Goal: Information Seeking & Learning: Learn about a topic

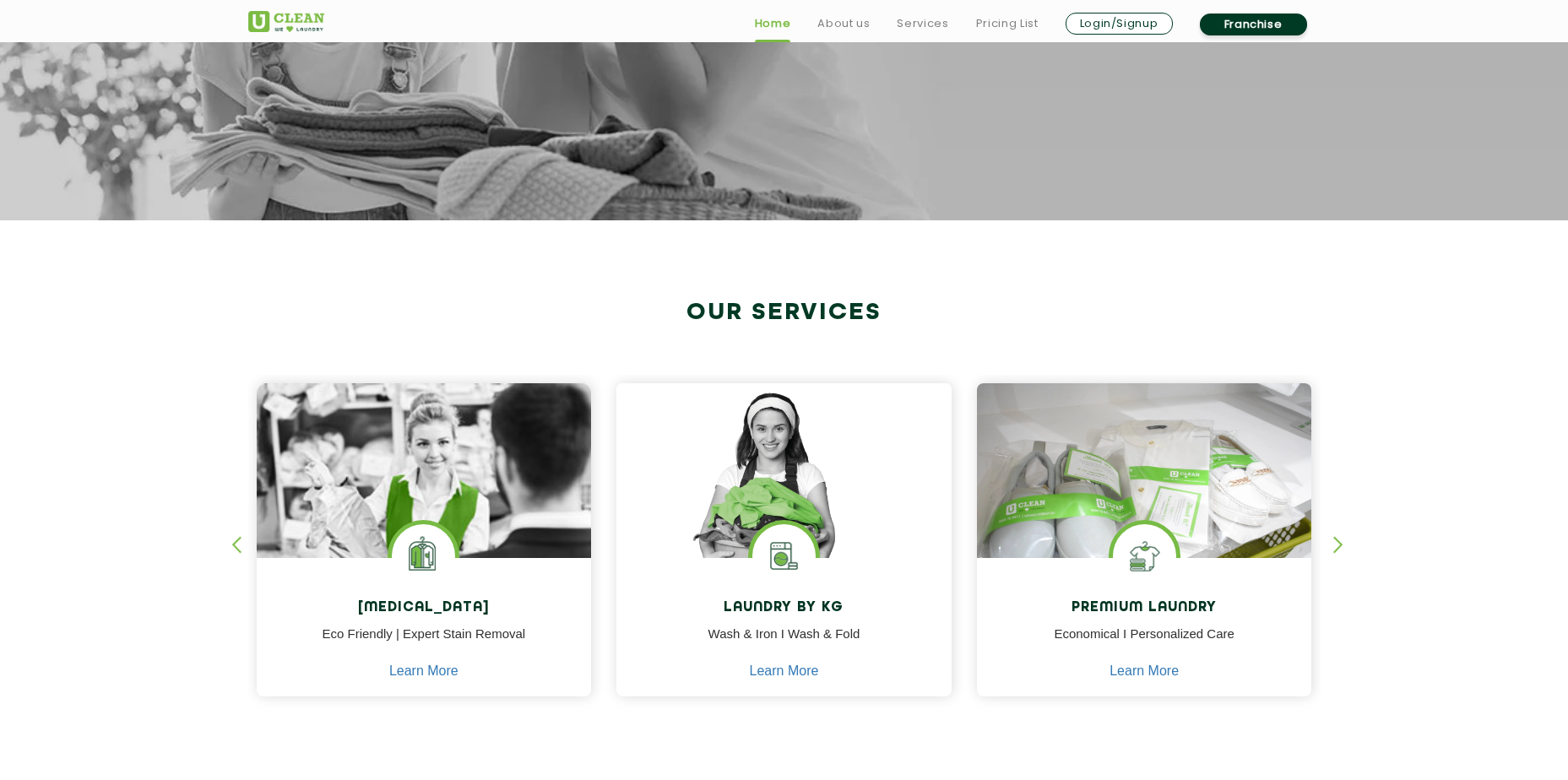
scroll to position [675, 0]
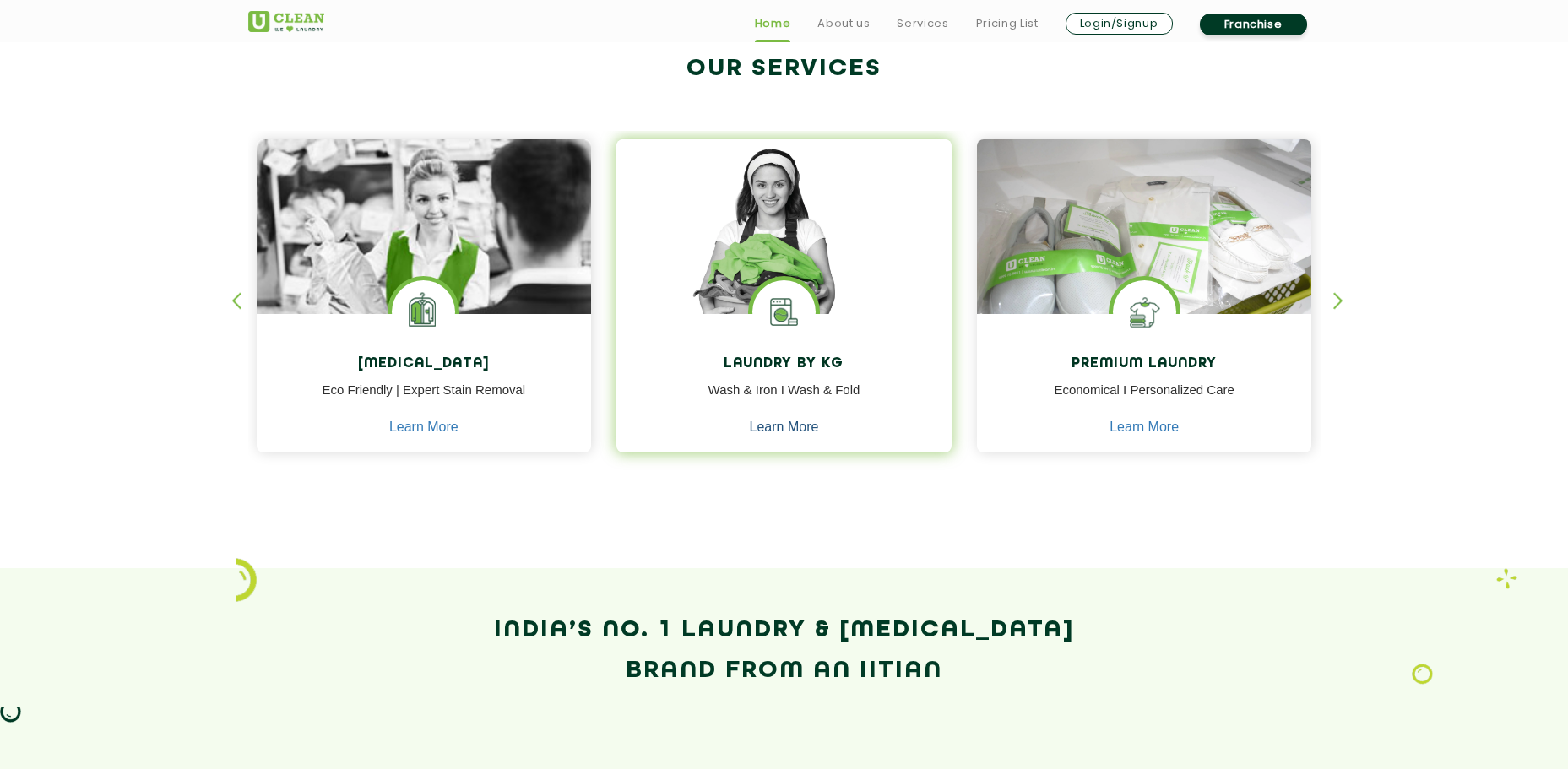
click at [784, 427] on link "Learn More" at bounding box center [784, 428] width 69 height 16
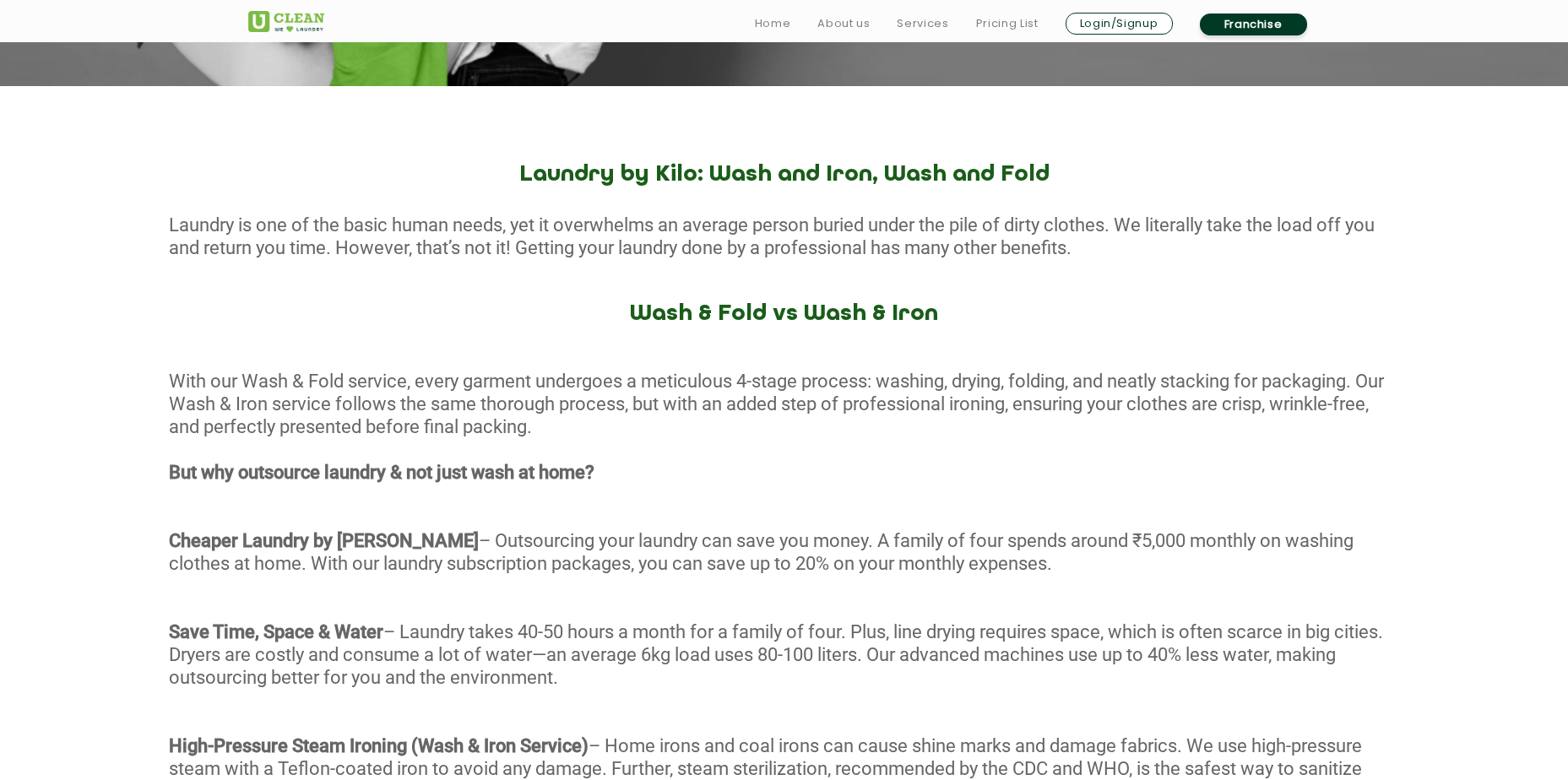
scroll to position [675, 0]
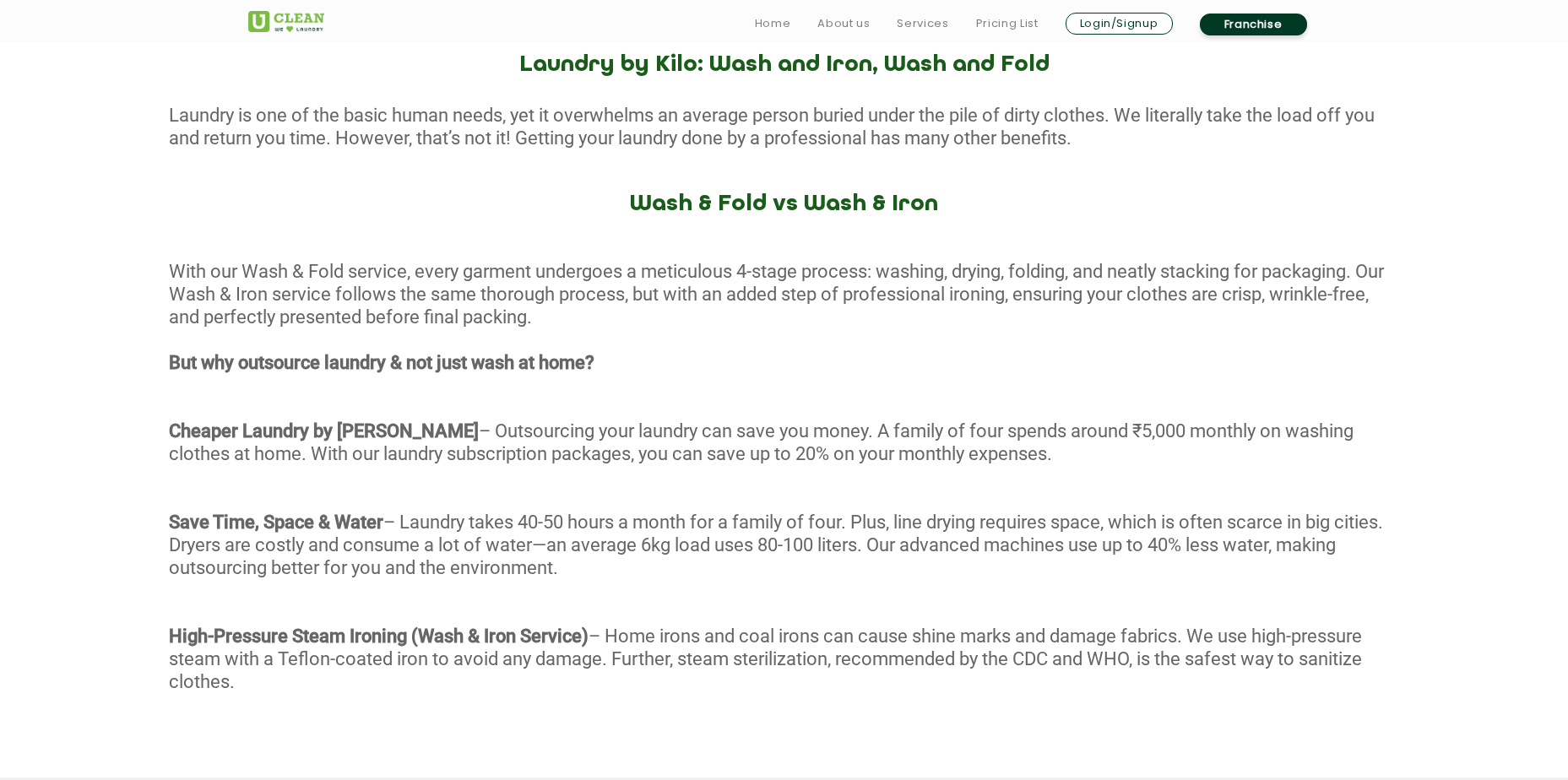
drag, startPoint x: 505, startPoint y: 447, endPoint x: 799, endPoint y: 557, distance: 313.9
click at [799, 557] on div "With our Wash & Fold service, every garment undergoes a meticulous 4-stage proc…" at bounding box center [784, 498] width 1568 height 475
drag, startPoint x: 799, startPoint y: 557, endPoint x: 829, endPoint y: 560, distance: 30.1
click at [799, 557] on div "With our Wash & Fold service, every garment undergoes a meticulous 4-stage proc…" at bounding box center [784, 498] width 1568 height 475
drag, startPoint x: 832, startPoint y: 560, endPoint x: 613, endPoint y: 442, distance: 248.8
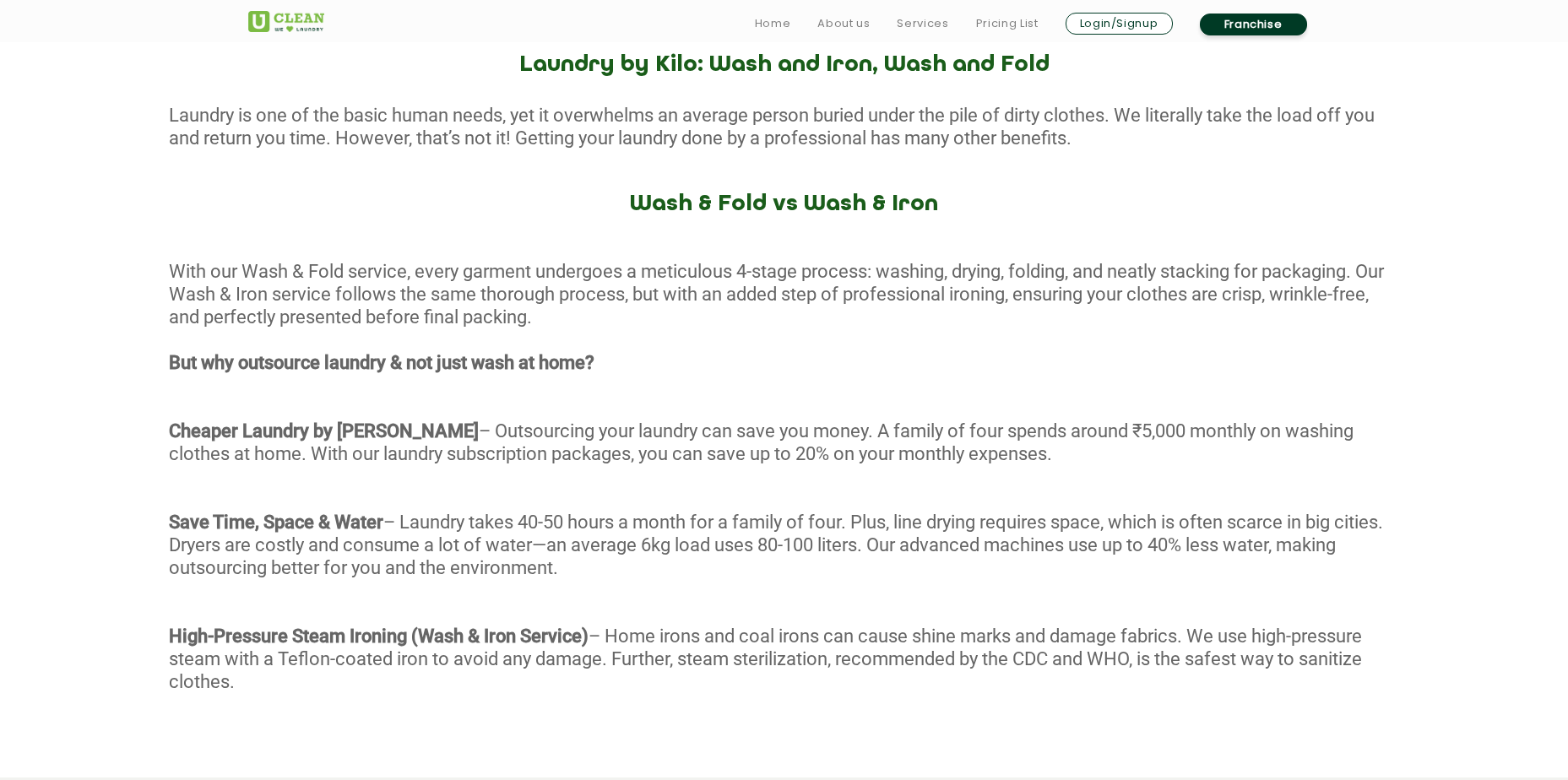
click at [613, 442] on div "With our Wash & Fold service, every garment undergoes a meticulous 4-stage proc…" at bounding box center [784, 498] width 1568 height 475
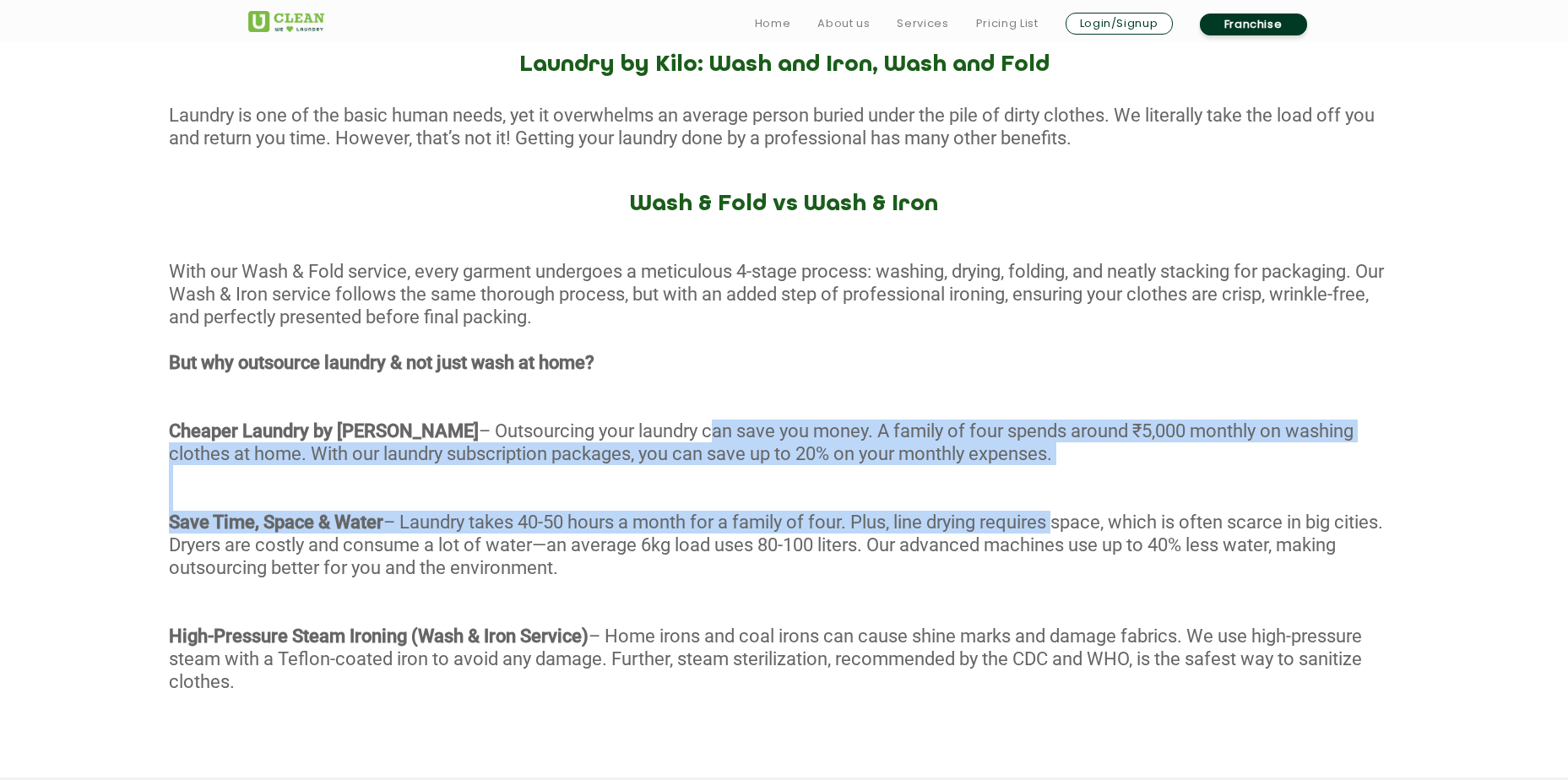
drag, startPoint x: 613, startPoint y: 442, endPoint x: 1029, endPoint y: 526, distance: 424.4
click at [1029, 526] on div "With our Wash & Fold service, every garment undergoes a meticulous 4-stage proc…" at bounding box center [784, 498] width 1568 height 475
drag, startPoint x: 1029, startPoint y: 526, endPoint x: 1073, endPoint y: 533, distance: 44.6
click at [1030, 526] on div "With our Wash & Fold service, every garment undergoes a meticulous 4-stage proc…" at bounding box center [784, 498] width 1568 height 475
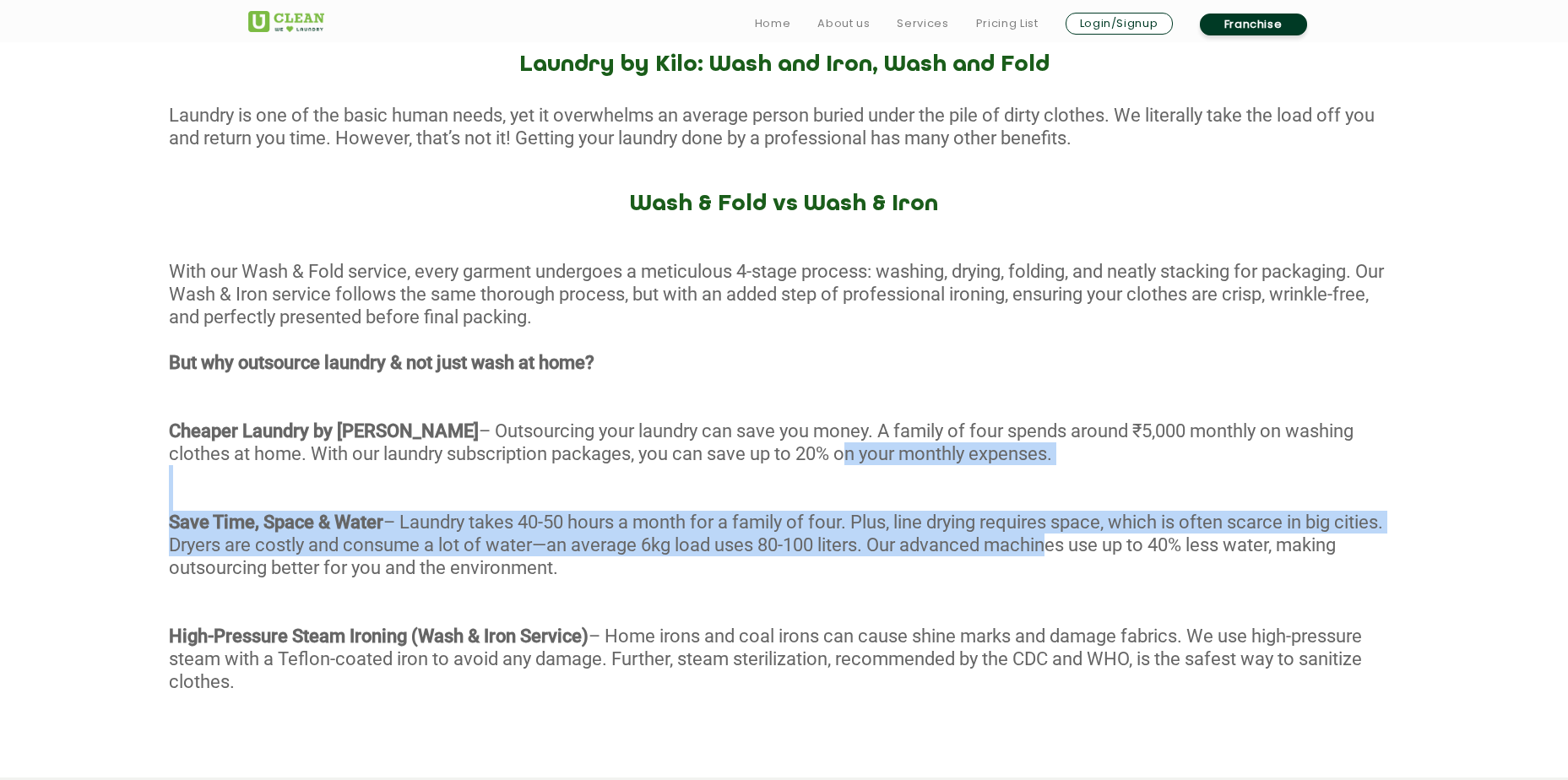
drag, startPoint x: 1104, startPoint y: 541, endPoint x: 728, endPoint y: 436, distance: 390.4
click at [728, 436] on div "With our Wash & Fold service, every garment undergoes a meticulous 4-stage proc…" at bounding box center [784, 498] width 1568 height 475
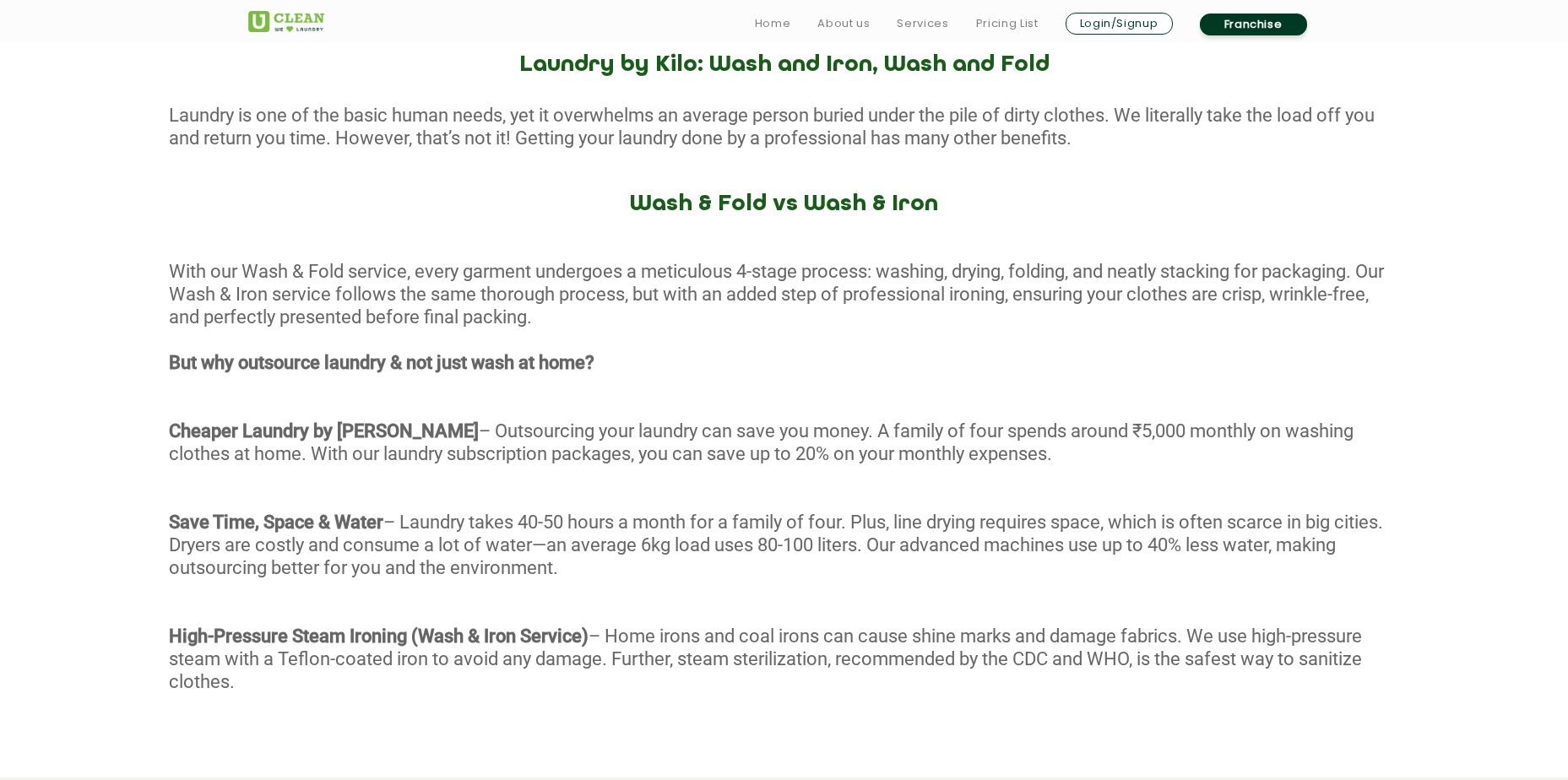
drag, startPoint x: 728, startPoint y: 436, endPoint x: 592, endPoint y: 399, distance: 140.9
click at [592, 399] on div "With our Wash & Fold service, every garment undergoes a meticulous 4-stage proc…" at bounding box center [784, 498] width 1568 height 475
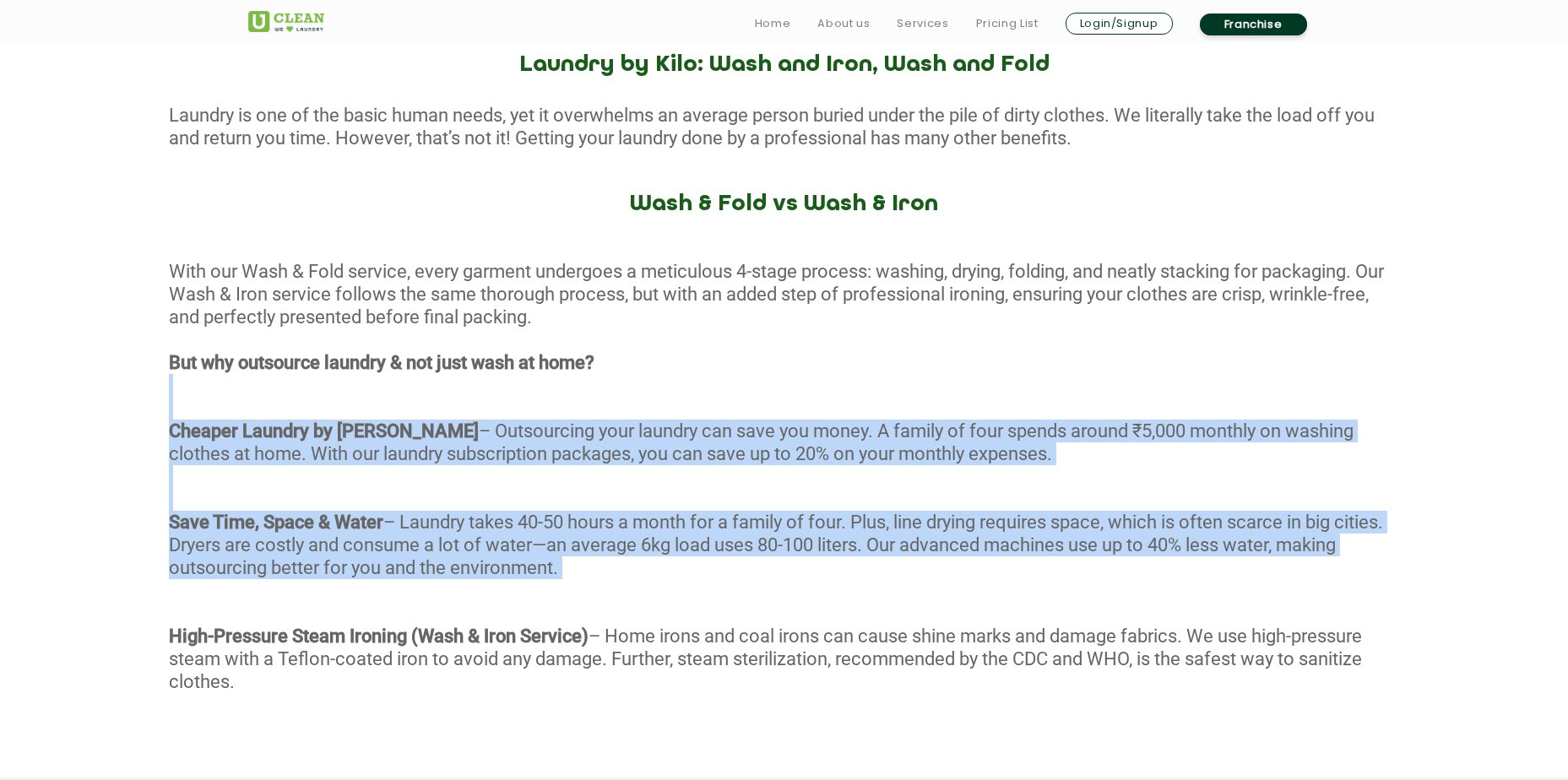
drag, startPoint x: 660, startPoint y: 476, endPoint x: 986, endPoint y: 580, distance: 342.2
click at [986, 580] on div "With our Wash & Fold service, every garment undergoes a meticulous 4-stage proc…" at bounding box center [784, 498] width 1568 height 475
drag, startPoint x: 986, startPoint y: 580, endPoint x: 1011, endPoint y: 575, distance: 25.5
click at [986, 580] on div "With our Wash & Fold service, every garment undergoes a meticulous 4-stage proc…" at bounding box center [784, 498] width 1568 height 475
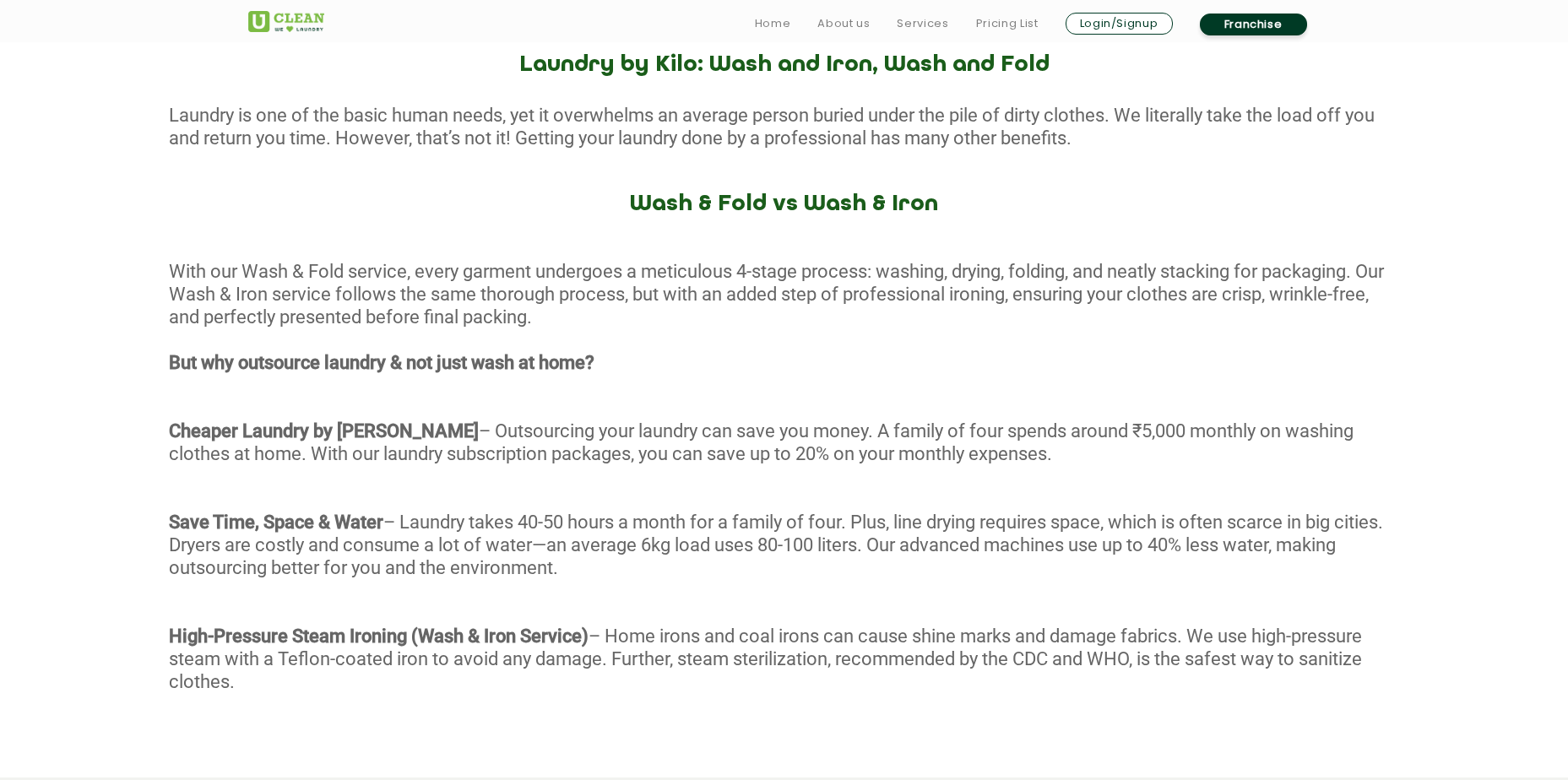
drag, startPoint x: 1011, startPoint y: 575, endPoint x: 415, endPoint y: 516, distance: 598.9
click at [415, 516] on div "With our Wash & Fold service, every garment undergoes a meticulous 4-stage proc…" at bounding box center [784, 498] width 1568 height 475
drag, startPoint x: 415, startPoint y: 516, endPoint x: 451, endPoint y: 537, distance: 41.7
click at [437, 527] on div "With our Wash & Fold service, every garment undergoes a meticulous 4-stage proc…" at bounding box center [784, 498] width 1568 height 475
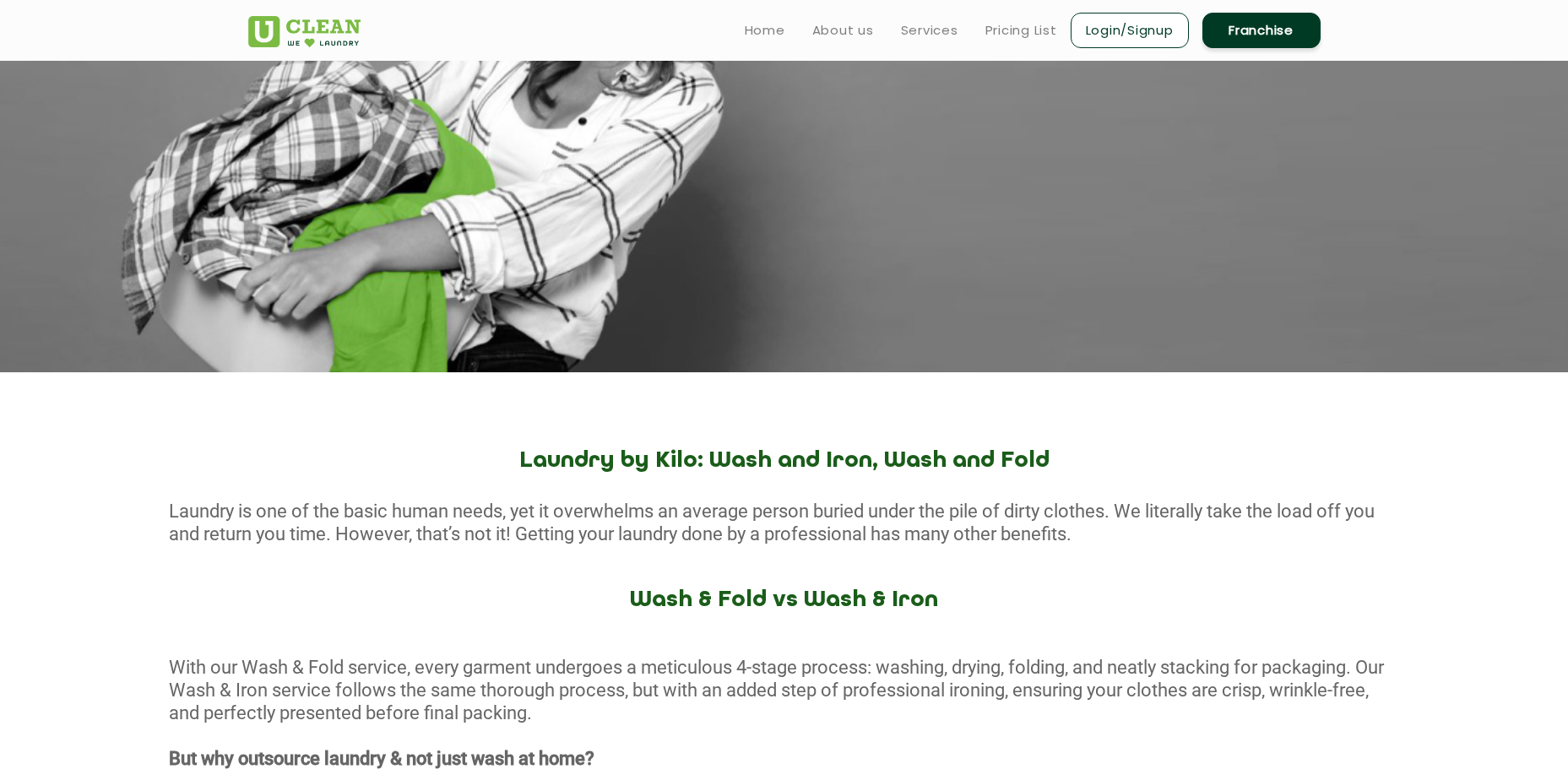
scroll to position [0, 0]
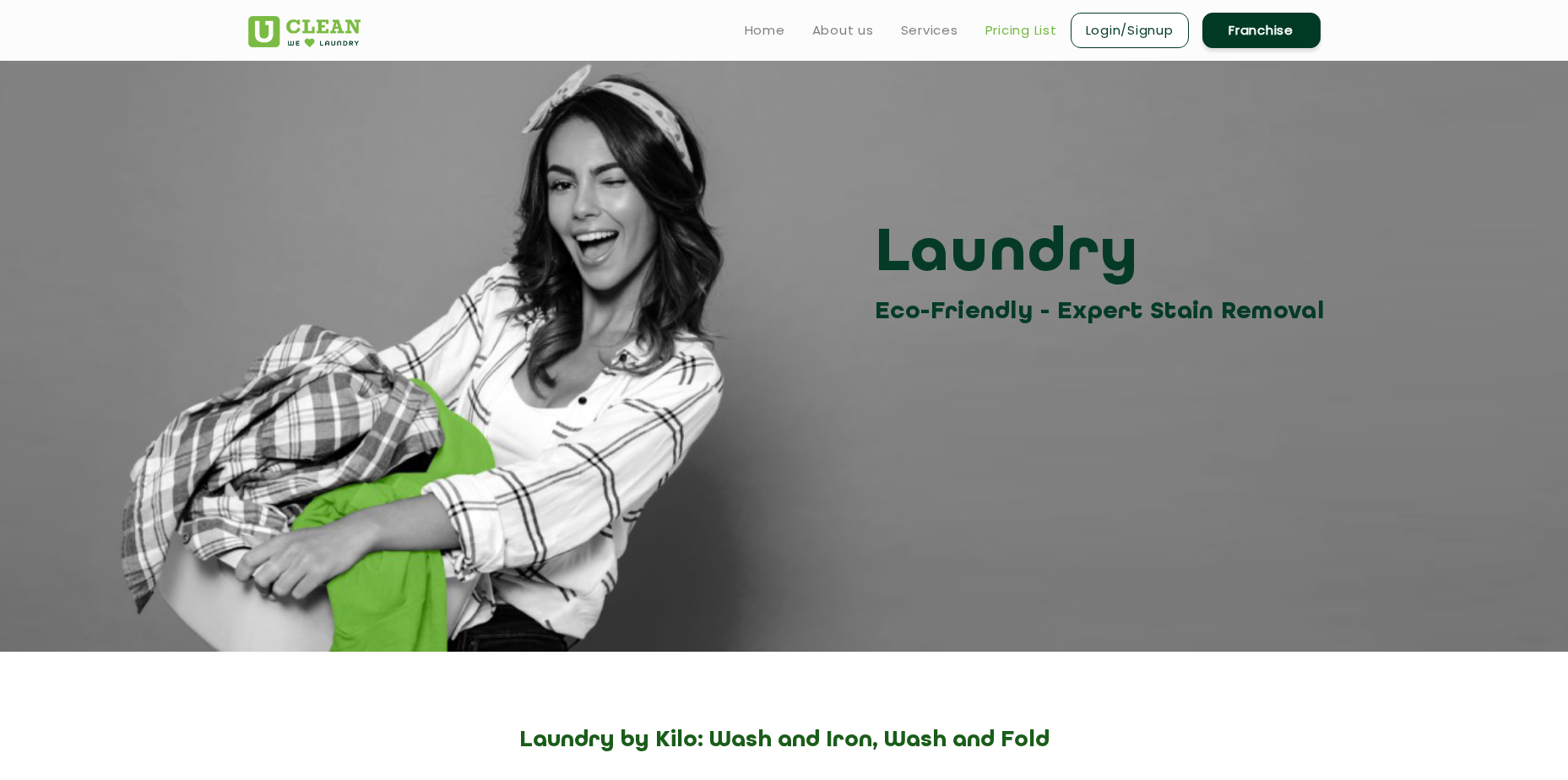
click at [1009, 29] on link "Pricing List" at bounding box center [1020, 29] width 72 height 20
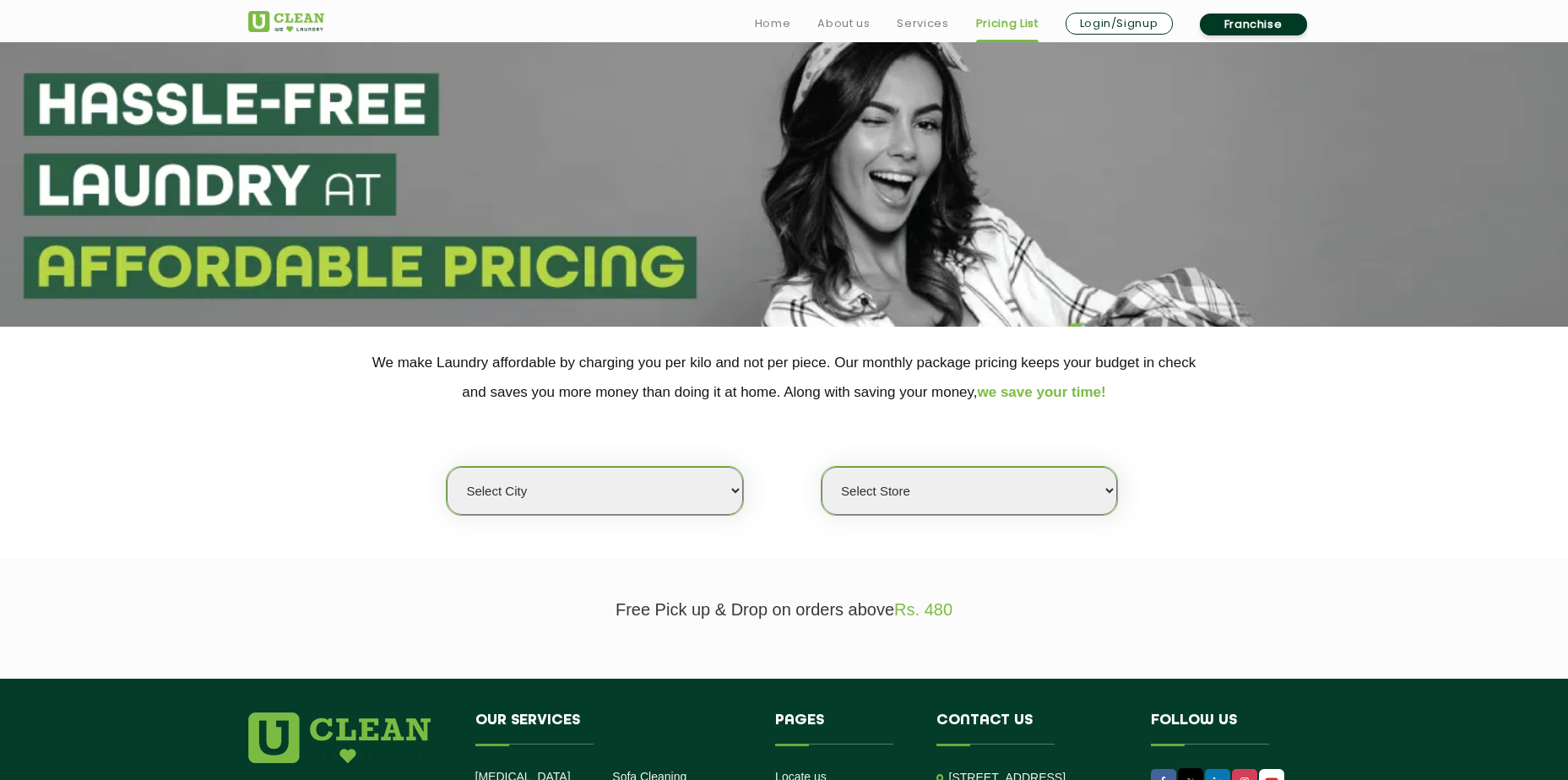
scroll to position [169, 0]
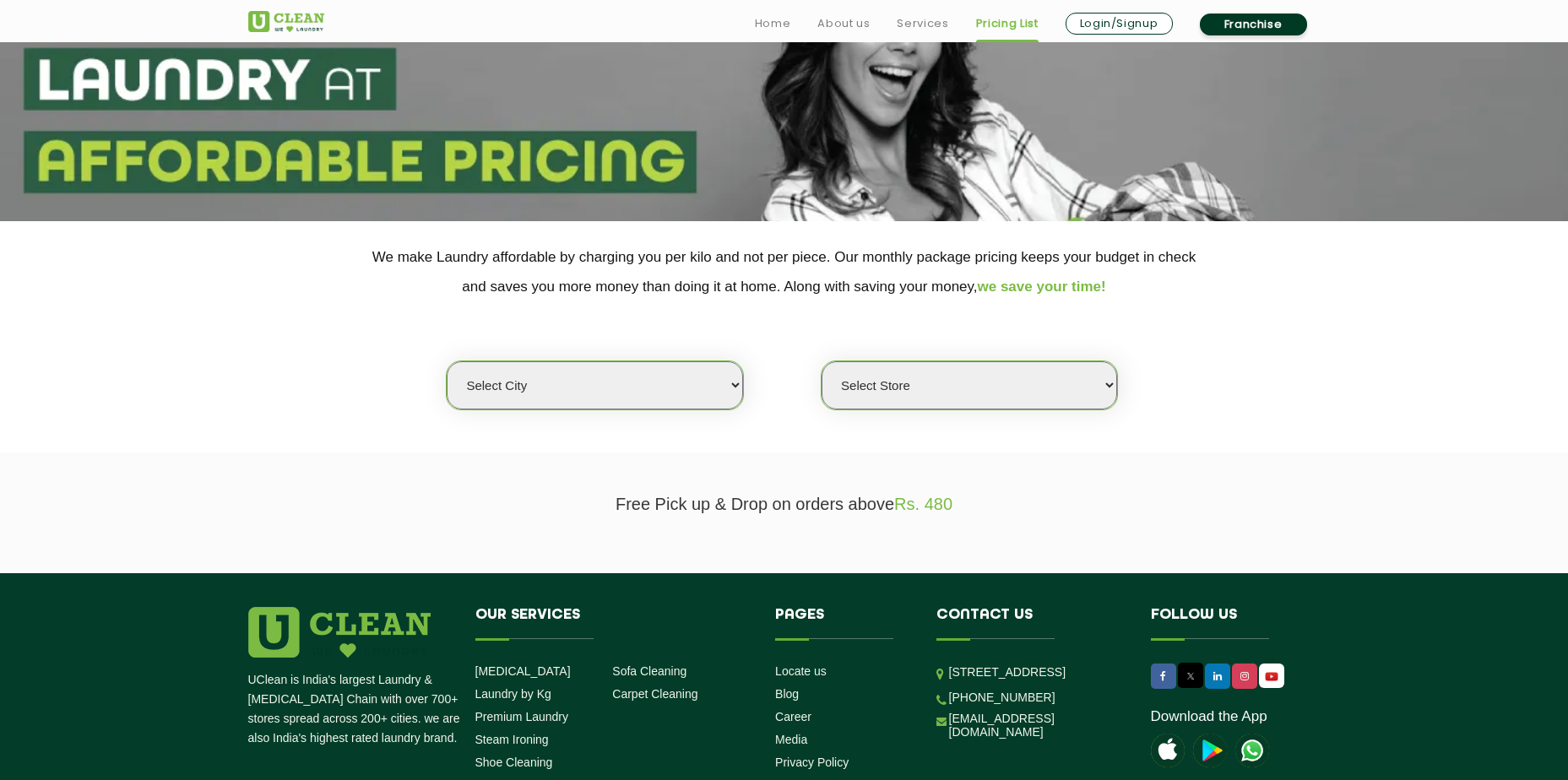
click at [623, 430] on section "We make Laundry affordable by charging you per kilo and not per piece. Our mont…" at bounding box center [784, 337] width 1568 height 232
click at [651, 399] on select "Select city [GEOGRAPHIC_DATA] [GEOGRAPHIC_DATA] [GEOGRAPHIC_DATA] [GEOGRAPHIC_D…" at bounding box center [594, 384] width 295 height 48
select select "6"
click at [447, 361] on select "Select city [GEOGRAPHIC_DATA] [GEOGRAPHIC_DATA] [GEOGRAPHIC_DATA] [GEOGRAPHIC_D…" at bounding box center [594, 384] width 295 height 48
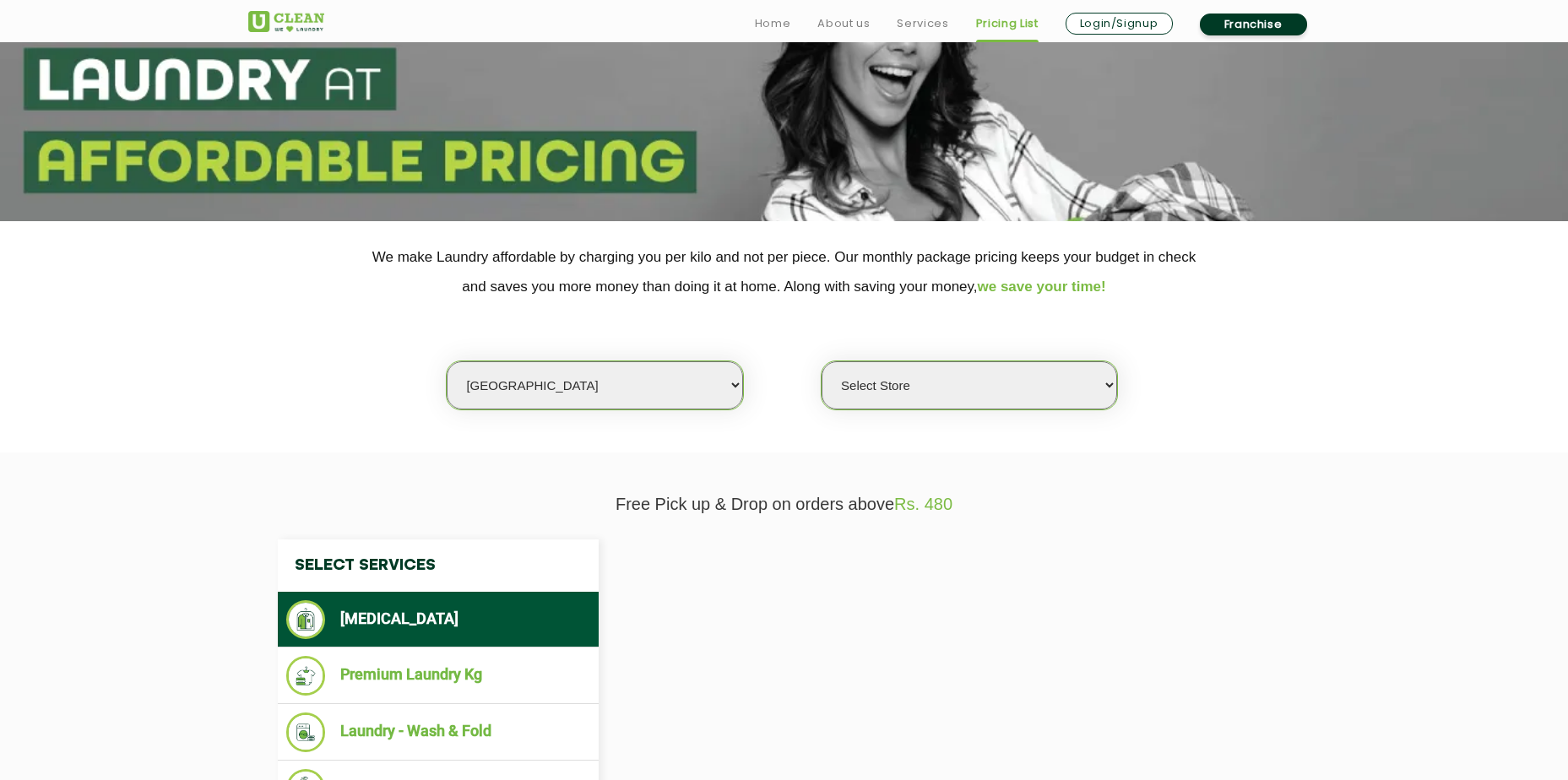
click at [908, 353] on div "Select city [GEOGRAPHIC_DATA] [GEOGRAPHIC_DATA] [GEOGRAPHIC_DATA] [GEOGRAPHIC_D…" at bounding box center [784, 355] width 1098 height 108
click at [908, 379] on select "Select Store [GEOGRAPHIC_DATA] [GEOGRAPHIC_DATA] UClean KR [GEOGRAPHIC_DATA] [G…" at bounding box center [969, 384] width 295 height 48
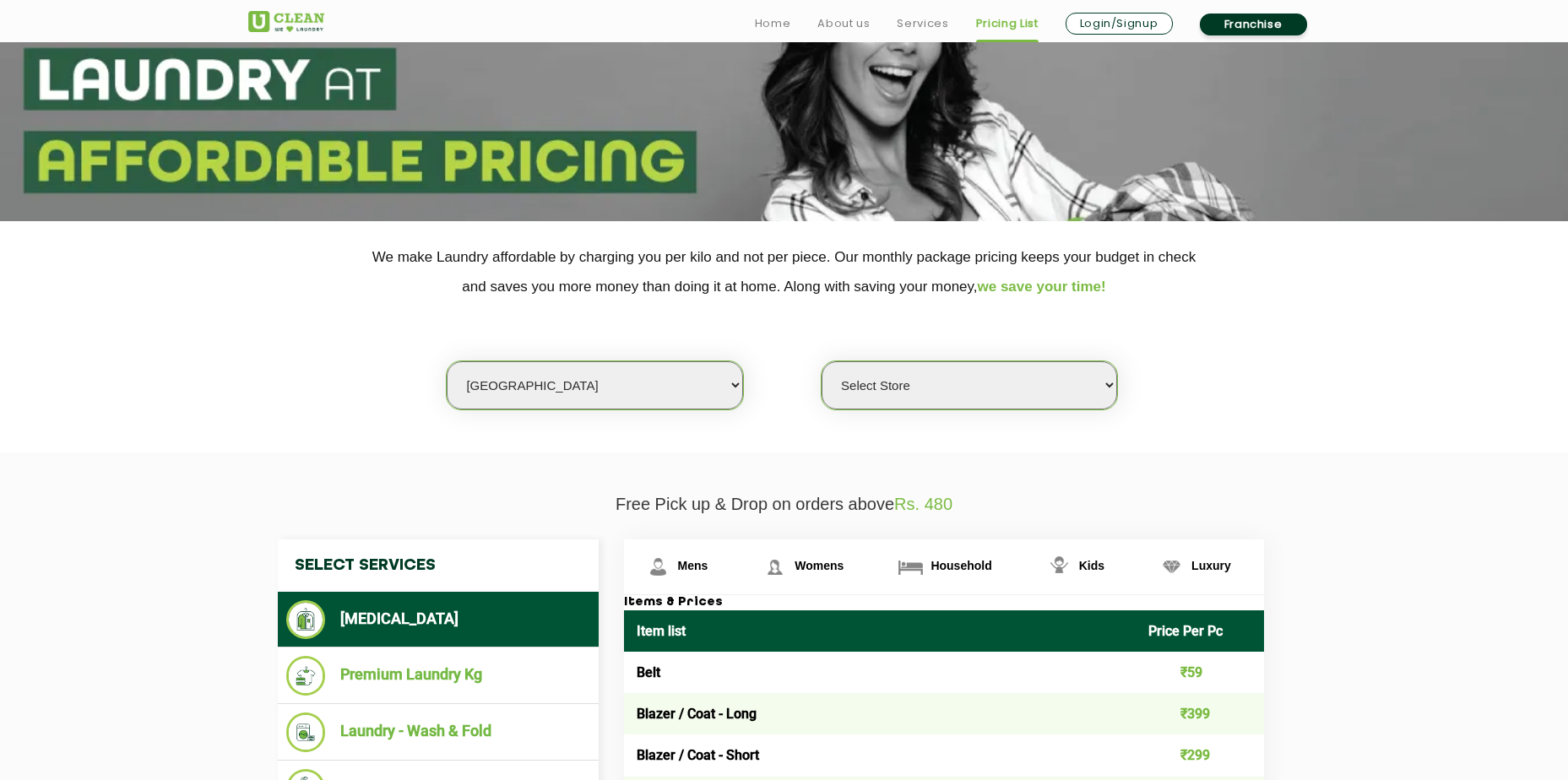
click at [875, 343] on div "Select city [GEOGRAPHIC_DATA] [GEOGRAPHIC_DATA] [GEOGRAPHIC_DATA] [GEOGRAPHIC_D…" at bounding box center [784, 355] width 1098 height 108
click at [955, 422] on section "We make Laundry affordable by charging you per kilo and not per piece. Our mont…" at bounding box center [784, 337] width 1568 height 232
click at [981, 396] on select "Select Store [GEOGRAPHIC_DATA] [GEOGRAPHIC_DATA] UClean KR [GEOGRAPHIC_DATA] [G…" at bounding box center [969, 384] width 295 height 48
select select "413"
click at [822, 361] on select "Select Store [GEOGRAPHIC_DATA] [GEOGRAPHIC_DATA] UClean KR [GEOGRAPHIC_DATA] [G…" at bounding box center [969, 384] width 295 height 48
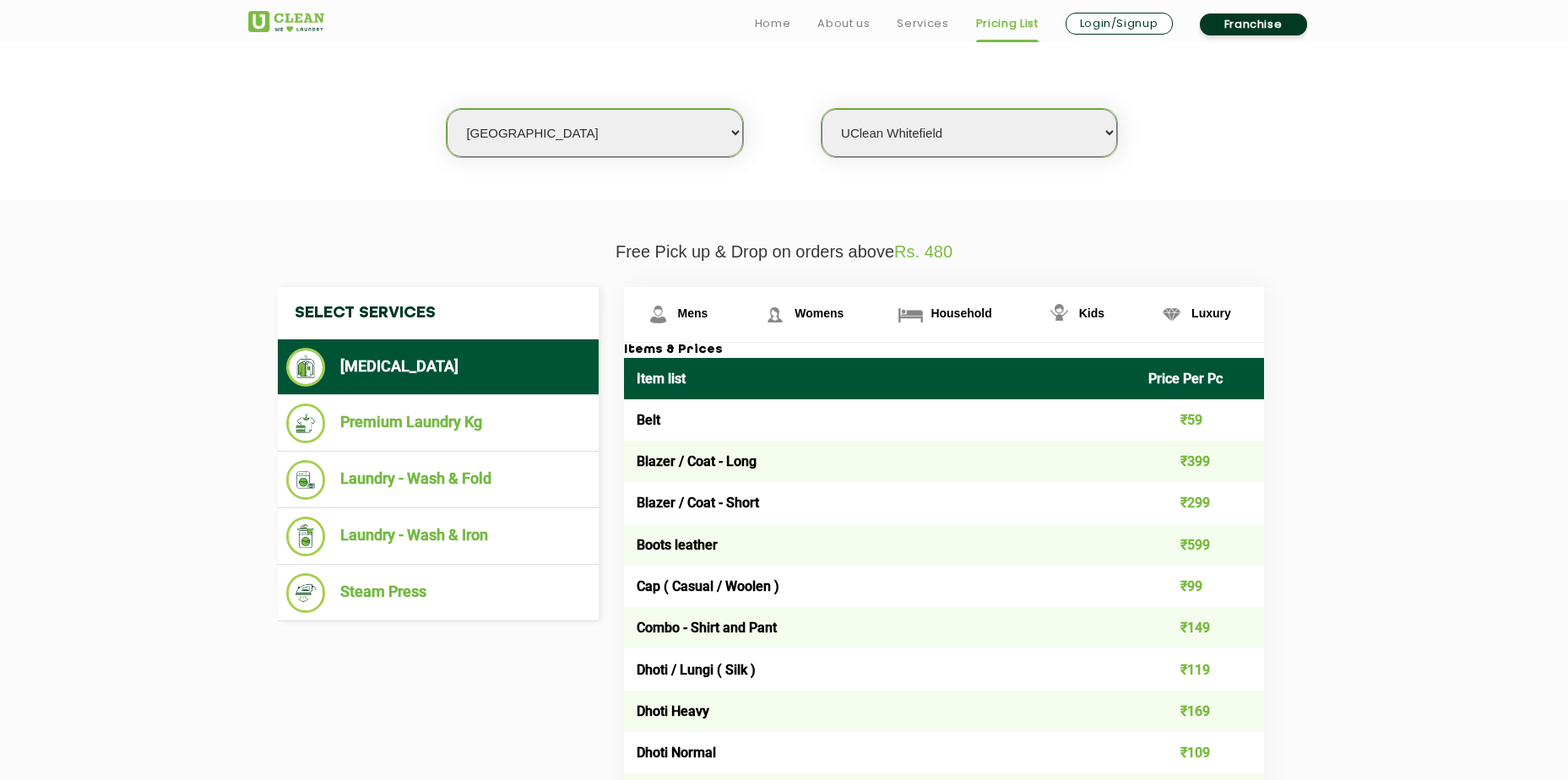
scroll to position [422, 0]
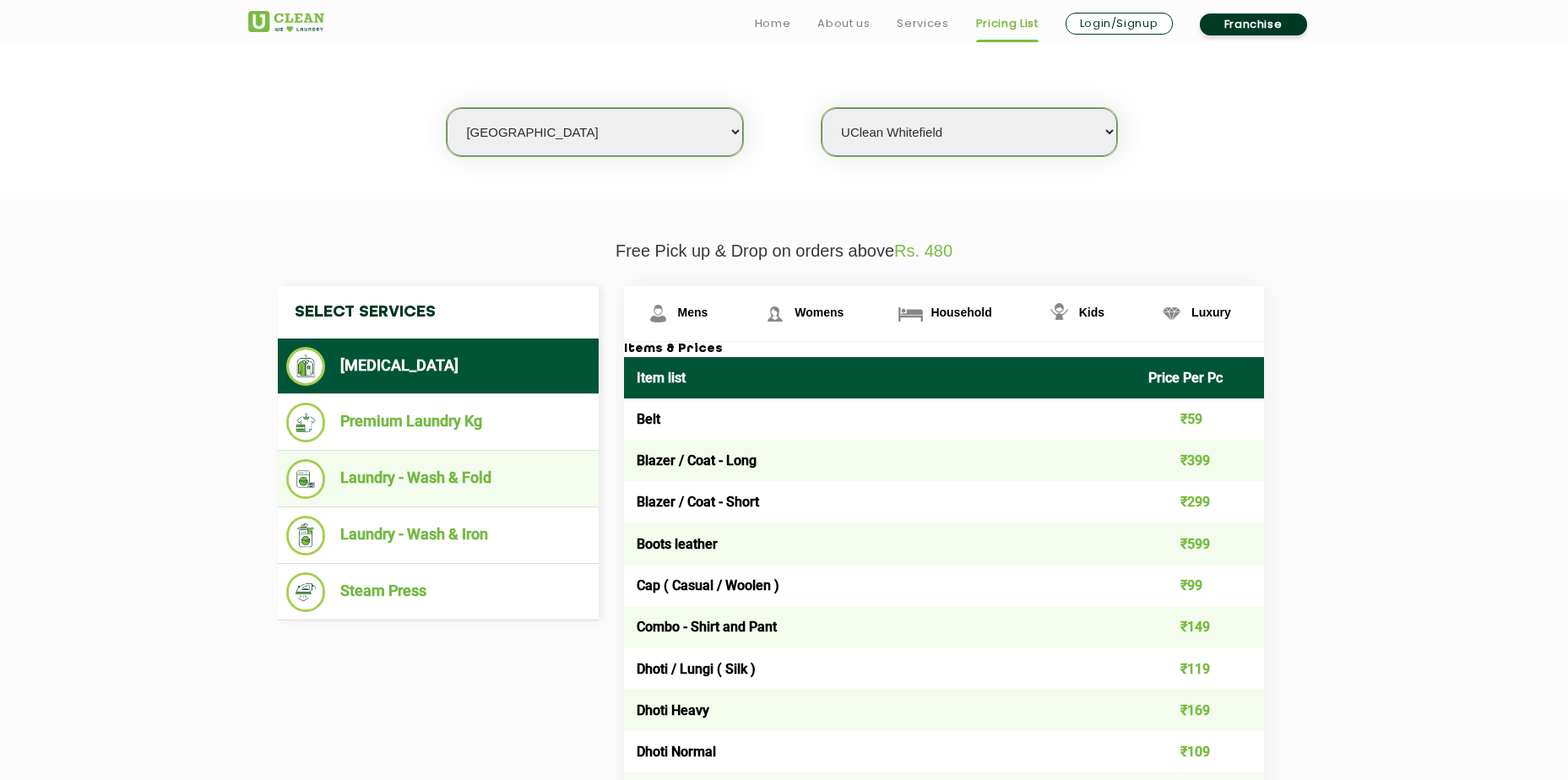
click at [432, 477] on li "Laundry - Wash & Fold" at bounding box center [438, 479] width 304 height 40
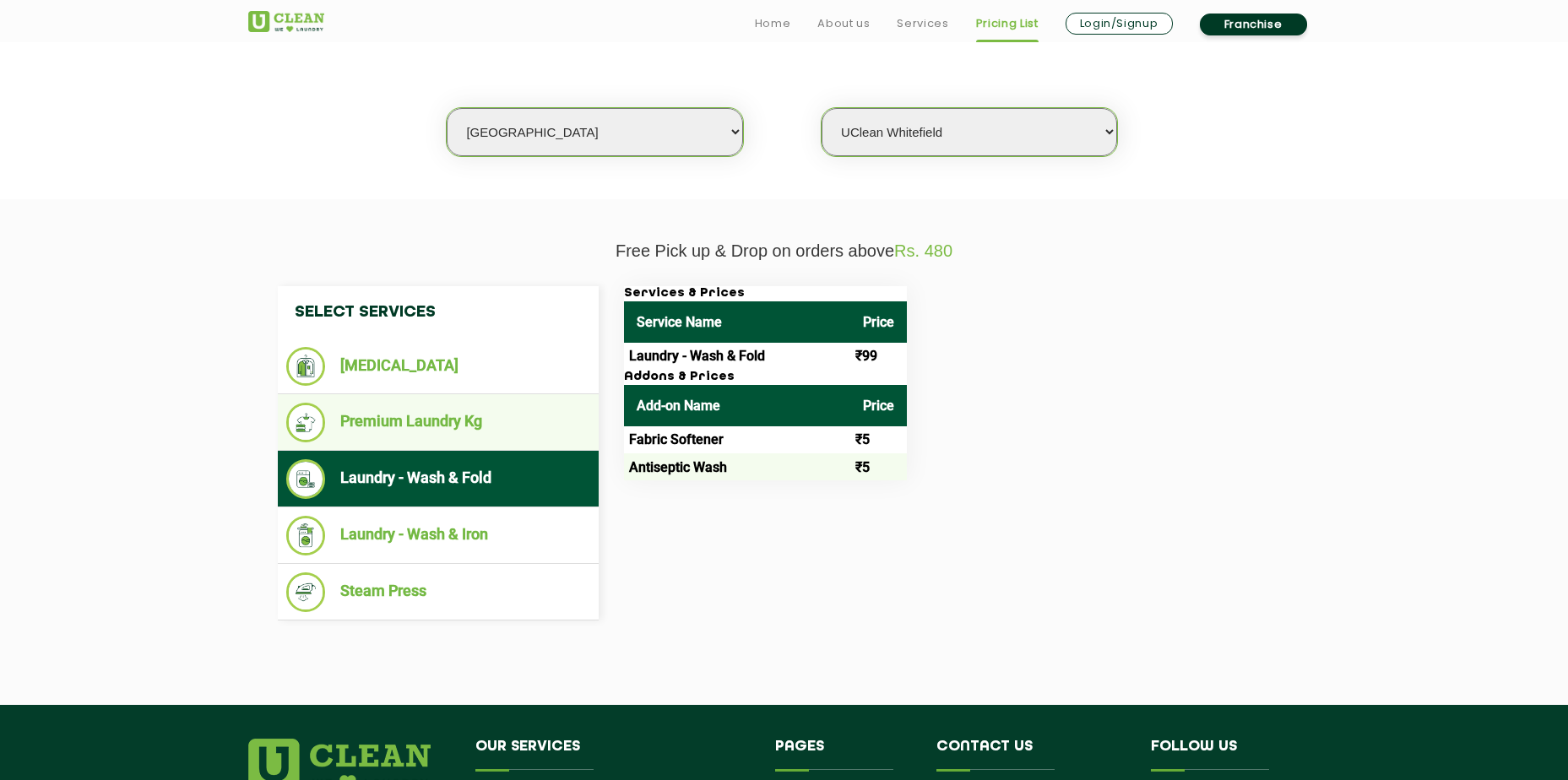
click at [399, 428] on li "Premium Laundry Kg" at bounding box center [438, 423] width 304 height 40
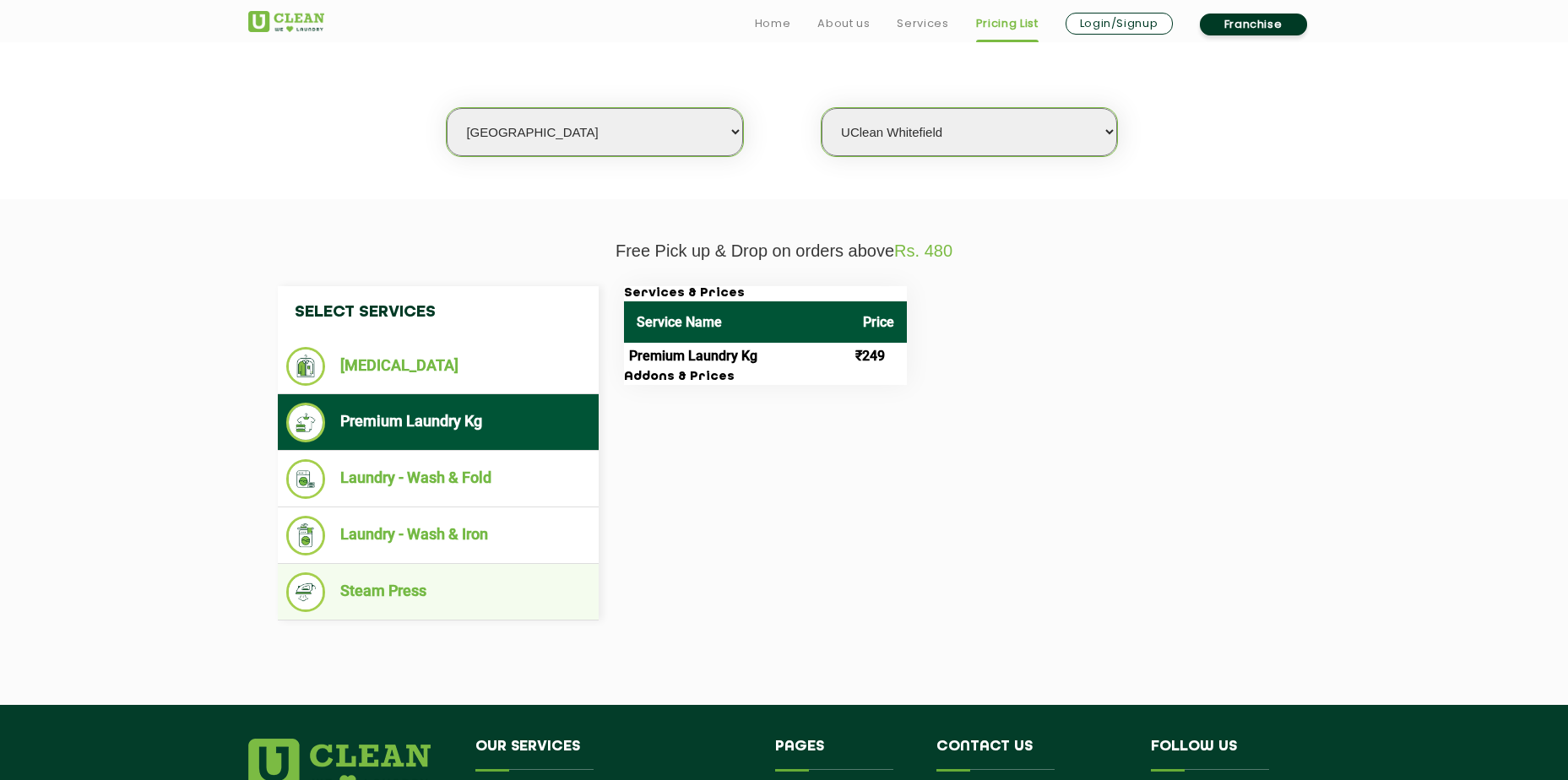
click at [435, 589] on li "Steam Press" at bounding box center [438, 593] width 304 height 40
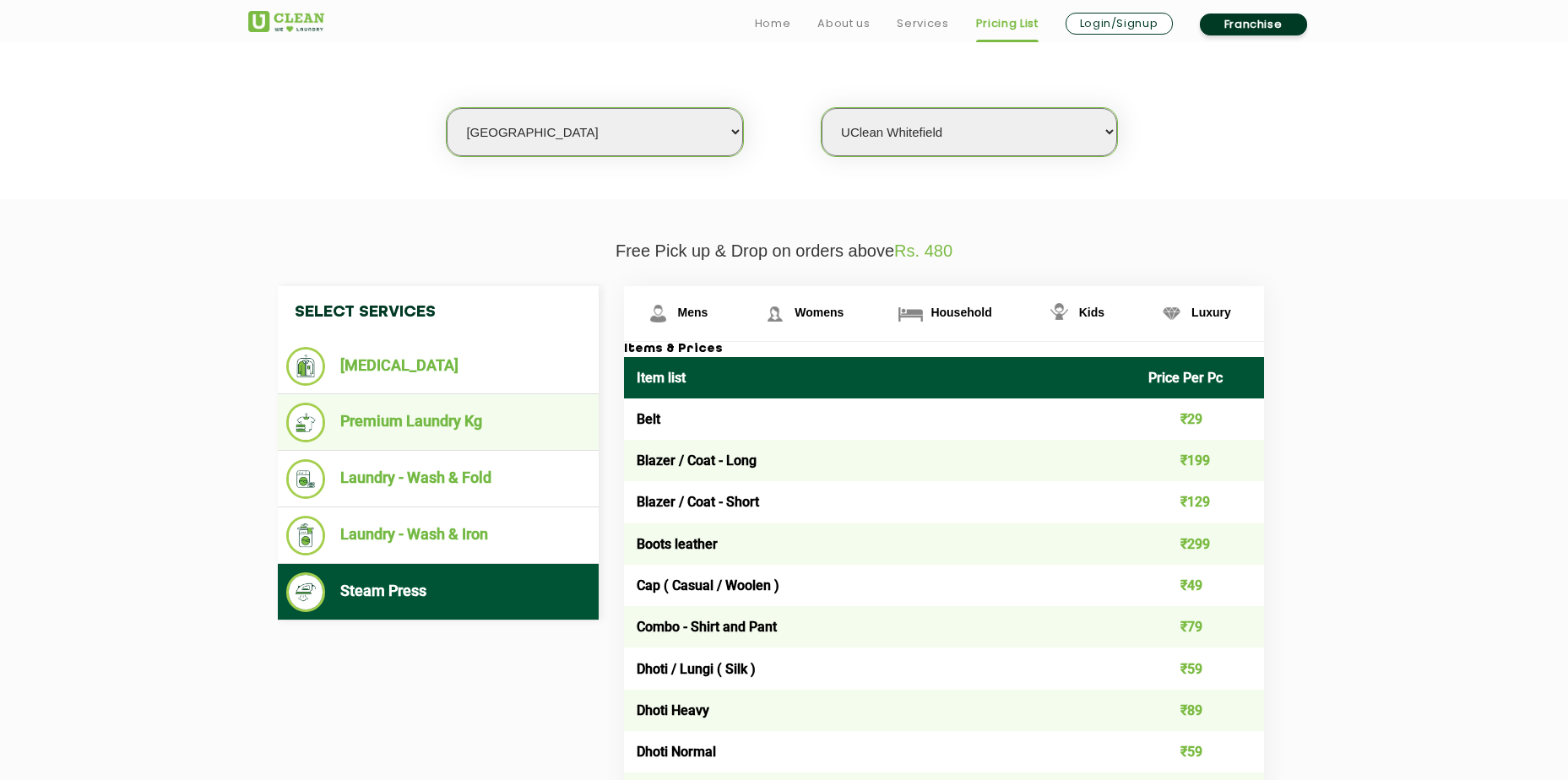
click at [459, 399] on ul "Premium Laundry Kg" at bounding box center [438, 422] width 321 height 56
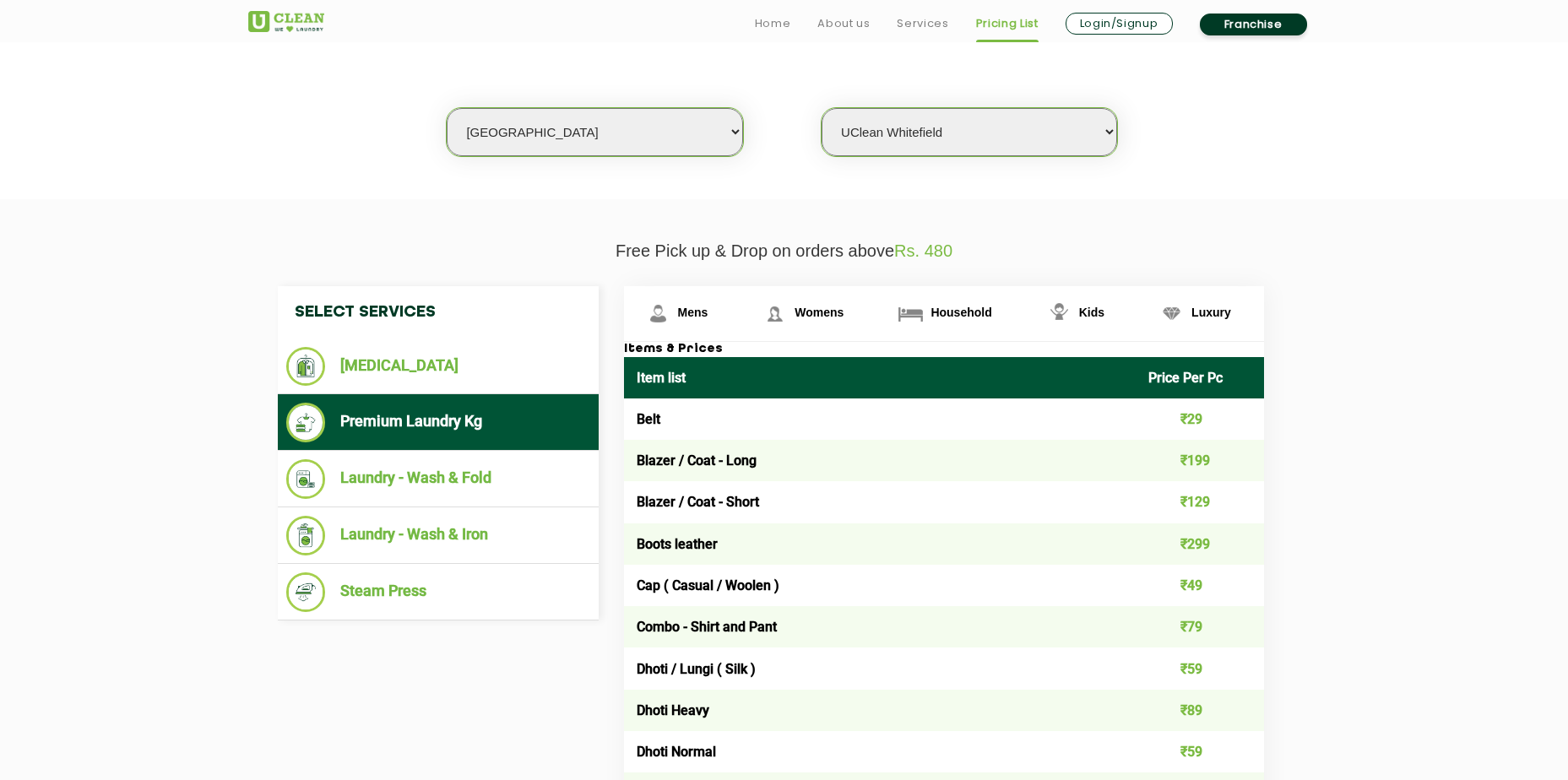
click at [436, 397] on ul "Premium Laundry Kg" at bounding box center [438, 422] width 321 height 56
click at [430, 426] on li "Premium Laundry Kg" at bounding box center [438, 423] width 304 height 40
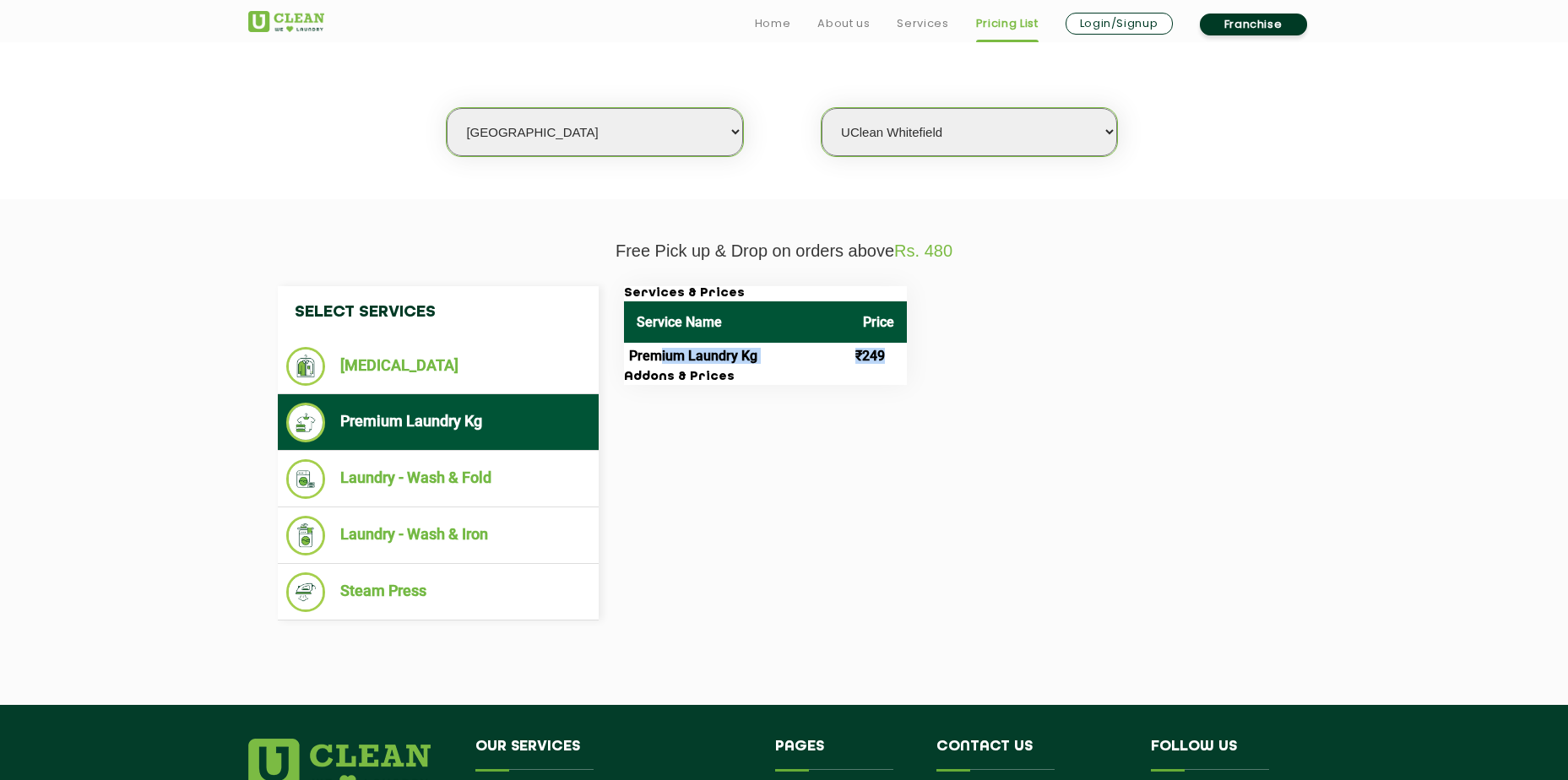
drag, startPoint x: 662, startPoint y: 357, endPoint x: 896, endPoint y: 363, distance: 234.1
click at [896, 363] on tr "Premium Laundry Kg ₹249" at bounding box center [765, 356] width 283 height 27
drag, startPoint x: 896, startPoint y: 363, endPoint x: 854, endPoint y: 358, distance: 42.3
click at [854, 358] on td "₹249" at bounding box center [878, 356] width 56 height 27
drag, startPoint x: 863, startPoint y: 357, endPoint x: 887, endPoint y: 357, distance: 24.0
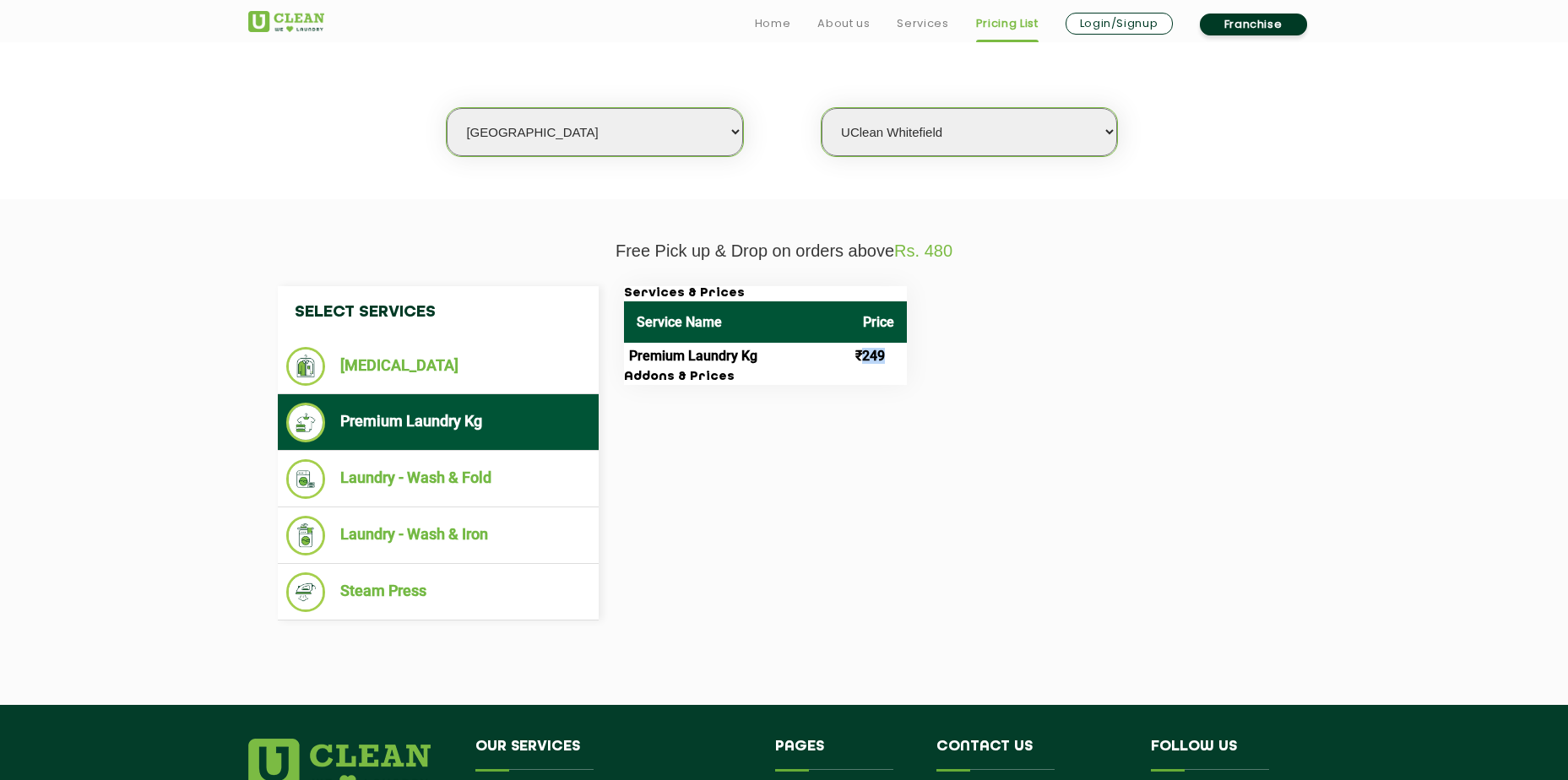
click at [887, 357] on td "₹249" at bounding box center [878, 356] width 56 height 27
drag, startPoint x: 885, startPoint y: 357, endPoint x: 790, endPoint y: 360, distance: 95.0
click at [791, 360] on tr "Premium Laundry Kg ₹249" at bounding box center [765, 356] width 283 height 27
drag, startPoint x: 790, startPoint y: 360, endPoint x: 865, endPoint y: 358, distance: 75.0
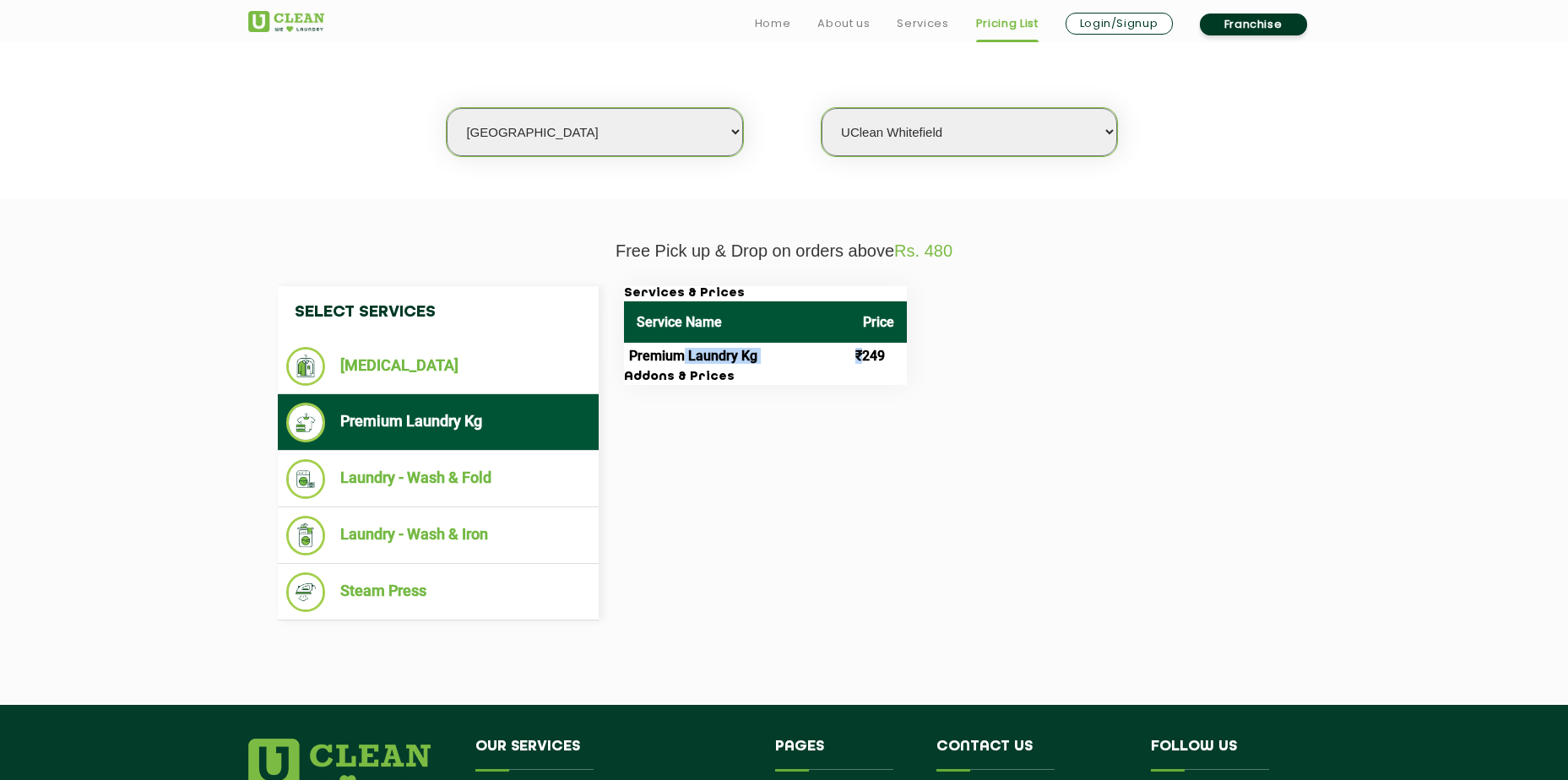
click at [865, 358] on tr "Premium Laundry Kg ₹249" at bounding box center [765, 356] width 283 height 27
click at [865, 358] on td "₹249" at bounding box center [878, 356] width 56 height 27
drag, startPoint x: 868, startPoint y: 358, endPoint x: 686, endPoint y: 358, distance: 182.0
click at [686, 358] on tr "Premium Laundry Kg ₹249" at bounding box center [765, 356] width 283 height 27
click at [686, 358] on td "Premium Laundry Kg" at bounding box center [737, 356] width 226 height 27
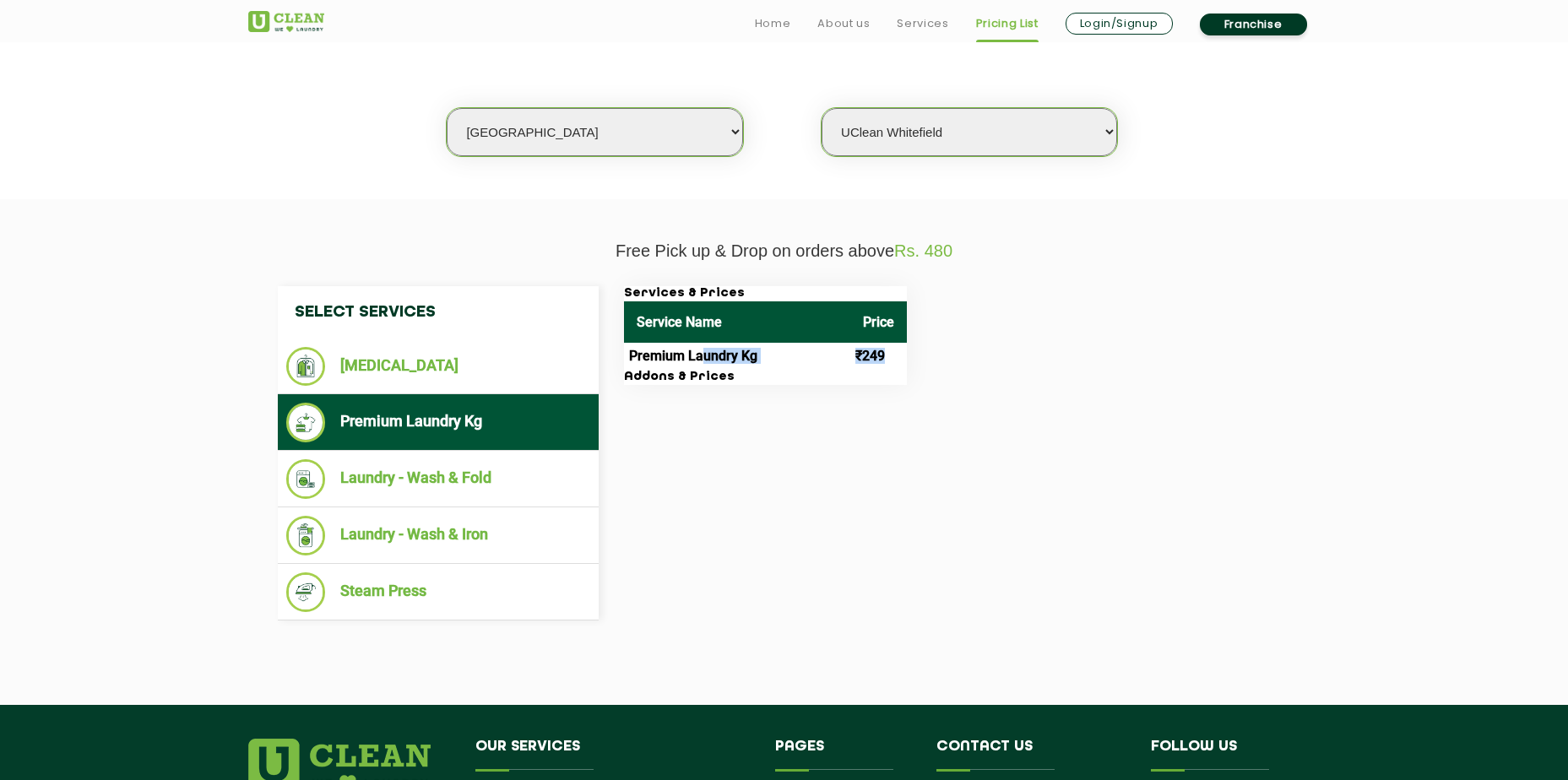
drag, startPoint x: 776, startPoint y: 361, endPoint x: 895, endPoint y: 367, distance: 119.2
click at [895, 367] on tr "Premium Laundry Kg ₹249" at bounding box center [765, 356] width 283 height 27
drag, startPoint x: 895, startPoint y: 367, endPoint x: 849, endPoint y: 685, distance: 321.3
click at [895, 367] on td "₹249" at bounding box center [878, 356] width 56 height 27
drag, startPoint x: 1148, startPoint y: 446, endPoint x: 1079, endPoint y: 423, distance: 72.7
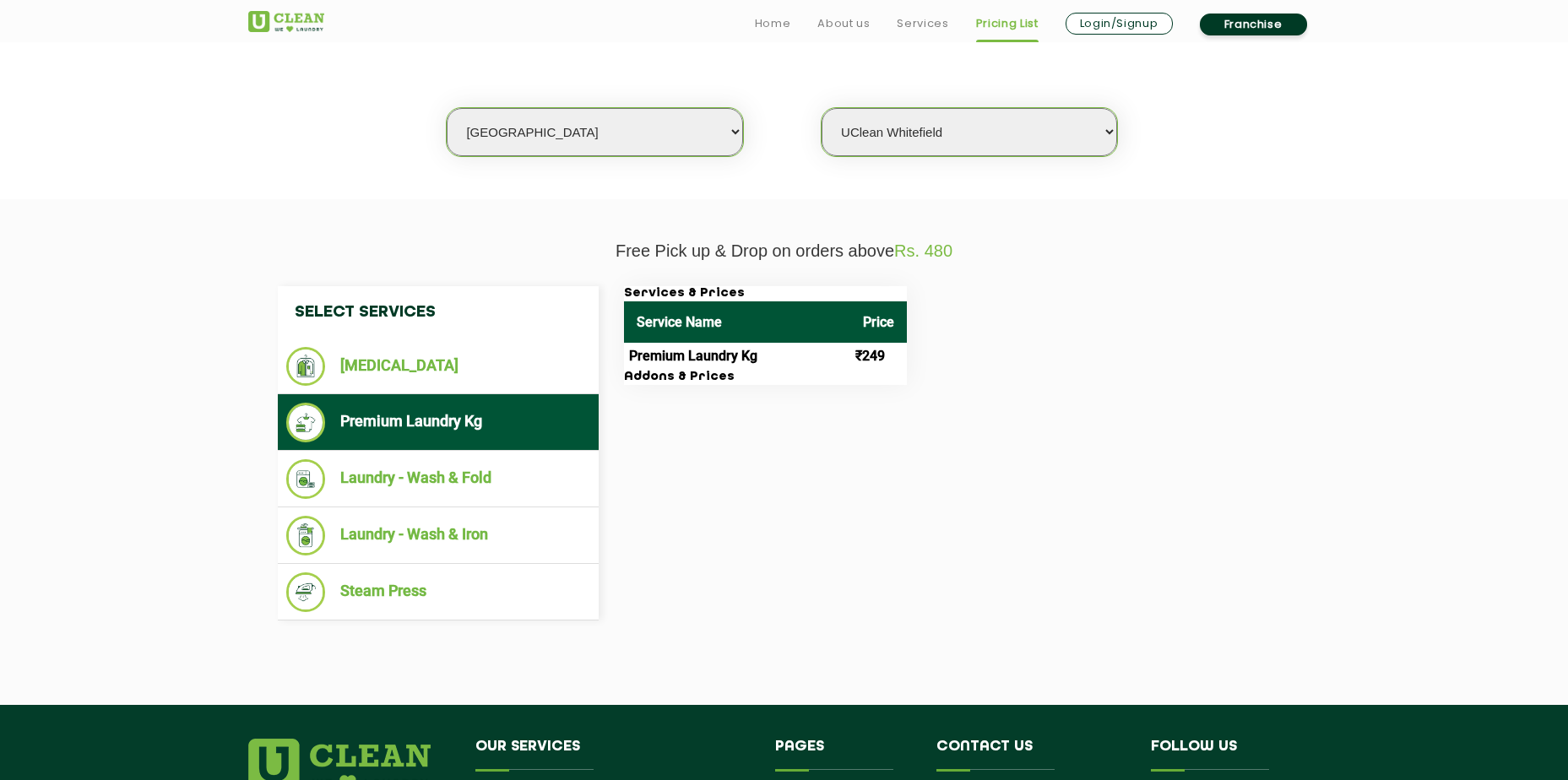
click at [1147, 446] on div "Select Services [MEDICAL_DATA] Premium Laundry Kg Laundry - Wash & Fold Laundry…" at bounding box center [784, 453] width 1039 height 334
drag, startPoint x: 651, startPoint y: 357, endPoint x: 910, endPoint y: 368, distance: 259.2
click at [910, 368] on div "Services & Prices Service Name Price Premium Laundry Kg ₹249 Addons & Prices" at bounding box center [957, 336] width 692 height 99
drag, startPoint x: 910, startPoint y: 368, endPoint x: 823, endPoint y: 379, distance: 87.7
click at [855, 379] on h3 "Addons & Prices" at bounding box center [765, 377] width 283 height 16
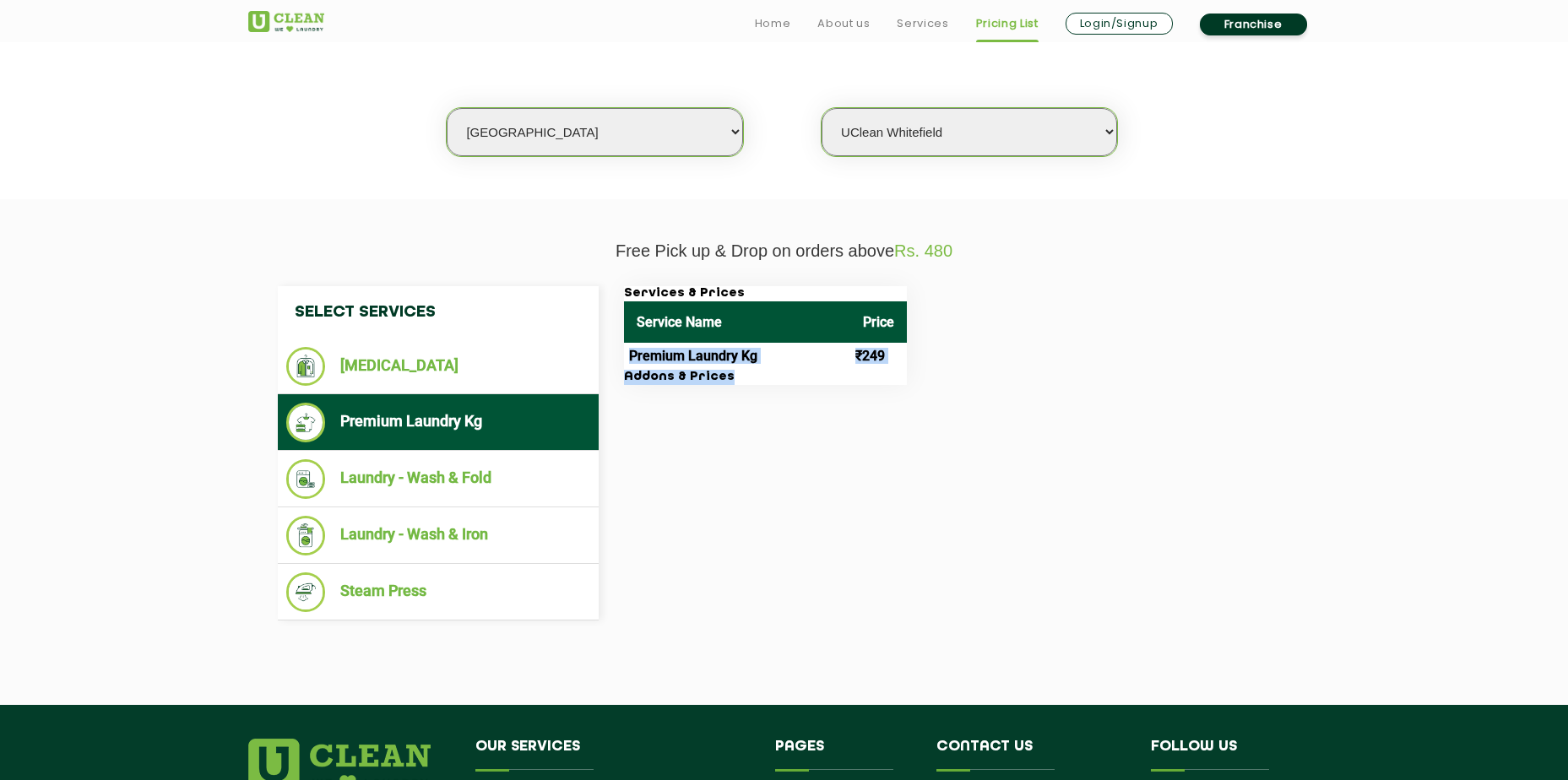
drag, startPoint x: 823, startPoint y: 379, endPoint x: 625, endPoint y: 347, distance: 200.6
click at [626, 346] on div "Services & Prices Service Name Price Premium Laundry Kg ₹249 Addons & Prices" at bounding box center [765, 336] width 283 height 99
click at [624, 347] on td "Premium Laundry Kg" at bounding box center [737, 356] width 226 height 27
drag, startPoint x: 620, startPoint y: 353, endPoint x: 869, endPoint y: 372, distance: 249.7
click at [869, 372] on div "Services & Prices Service Name Price Premium Laundry Kg ₹249 Addons & Prices" at bounding box center [957, 336] width 692 height 99
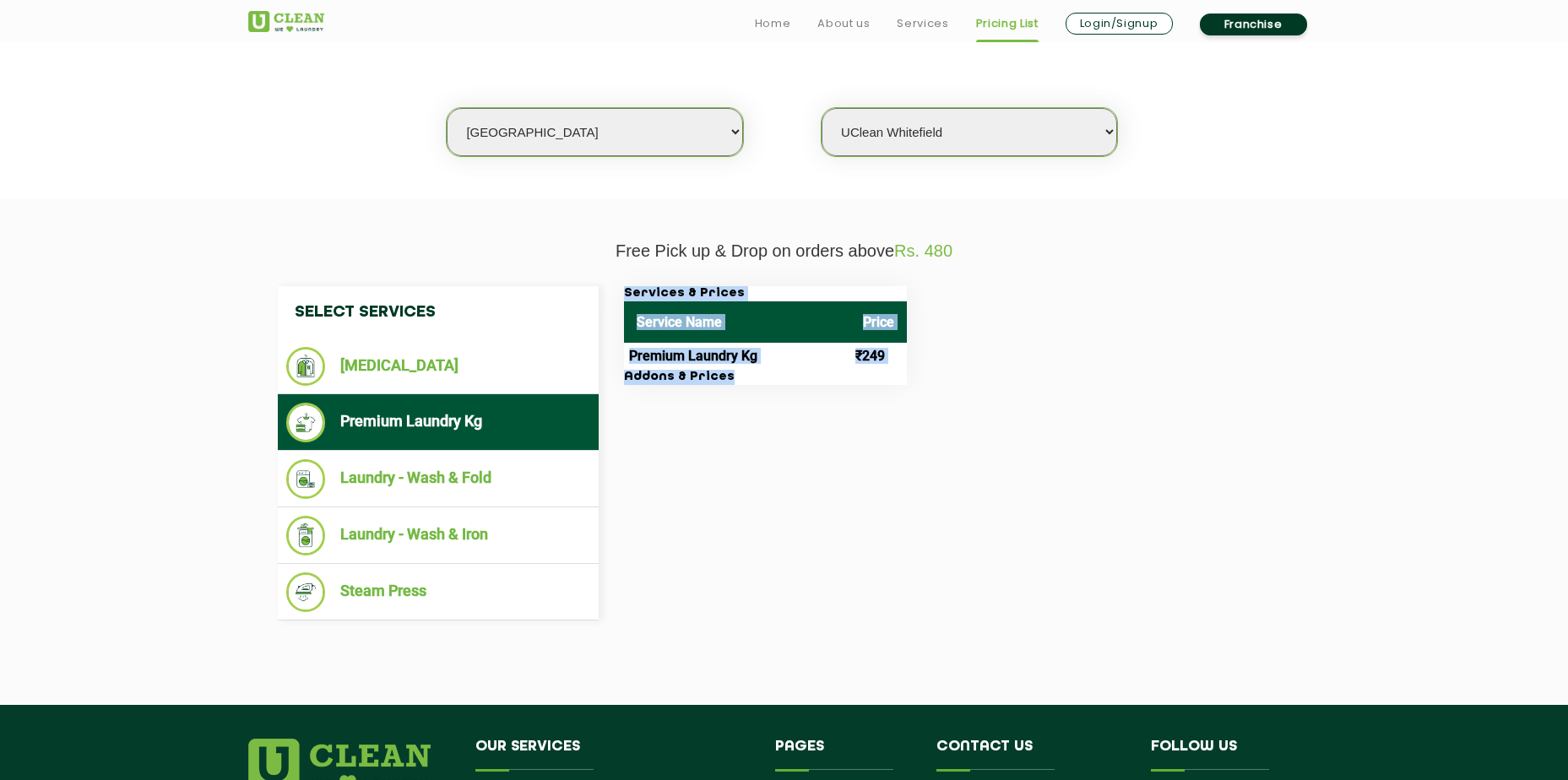
click at [869, 372] on h3 "Addons & Prices" at bounding box center [765, 377] width 283 height 16
drag, startPoint x: 894, startPoint y: 377, endPoint x: 640, endPoint y: 358, distance: 254.7
click at [640, 358] on div "Services & Prices Service Name Price Premium Laundry Kg ₹249 Addons & Prices" at bounding box center [765, 336] width 283 height 99
click at [640, 358] on td "Premium Laundry Kg" at bounding box center [737, 356] width 226 height 27
drag, startPoint x: 640, startPoint y: 358, endPoint x: 850, endPoint y: 375, distance: 210.7
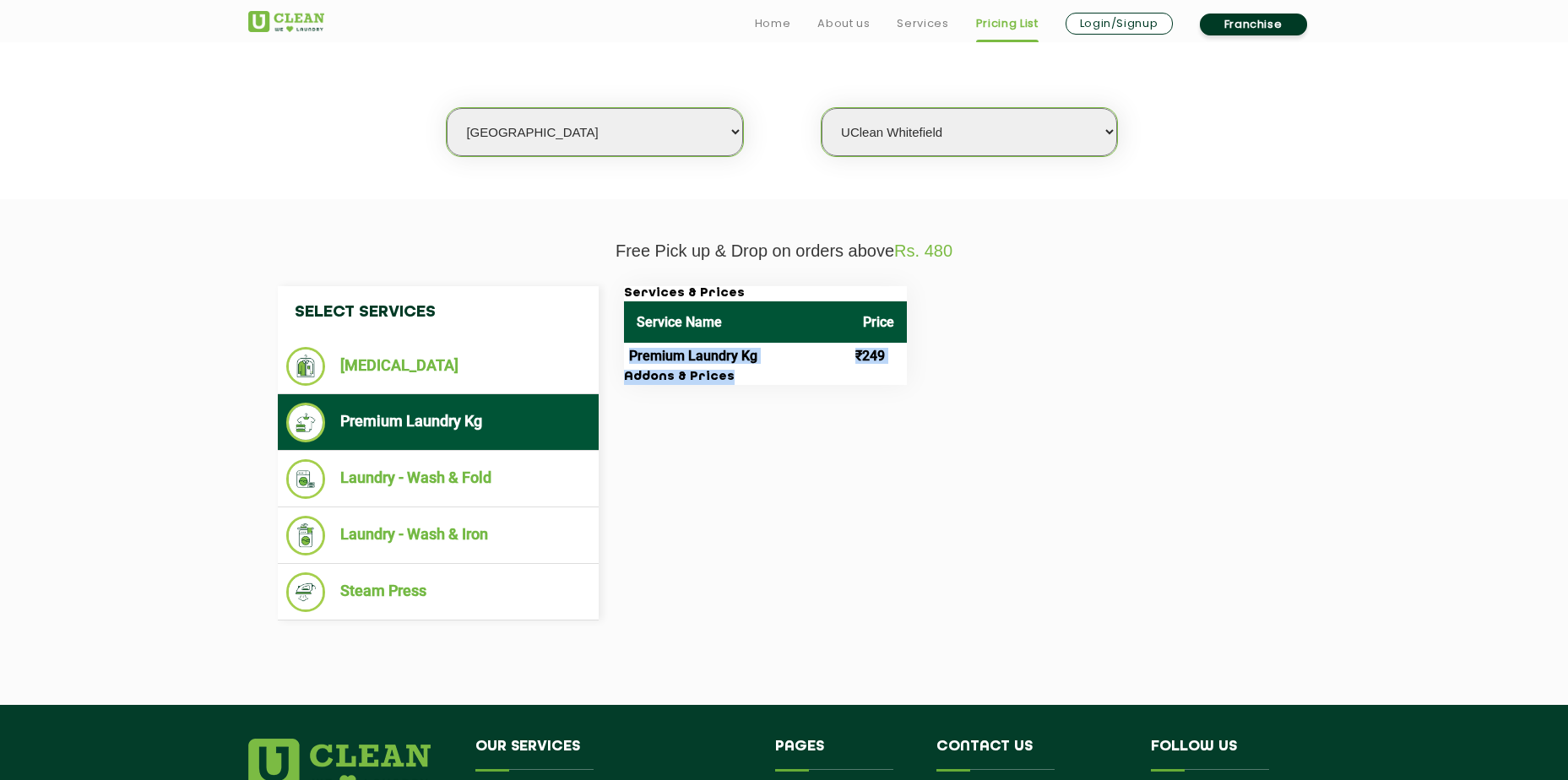
click at [850, 375] on div "Services & Prices Service Name Price Premium Laundry Kg ₹249 Addons & Prices" at bounding box center [765, 336] width 283 height 99
click at [850, 375] on h3 "Addons & Prices" at bounding box center [765, 377] width 283 height 16
drag, startPoint x: 804, startPoint y: 375, endPoint x: 629, endPoint y: 358, distance: 175.8
click at [629, 358] on div "Services & Prices Service Name Price Premium Laundry Kg ₹249 Addons & Prices" at bounding box center [765, 336] width 283 height 99
click at [629, 358] on td "Premium Laundry Kg" at bounding box center [737, 356] width 226 height 27
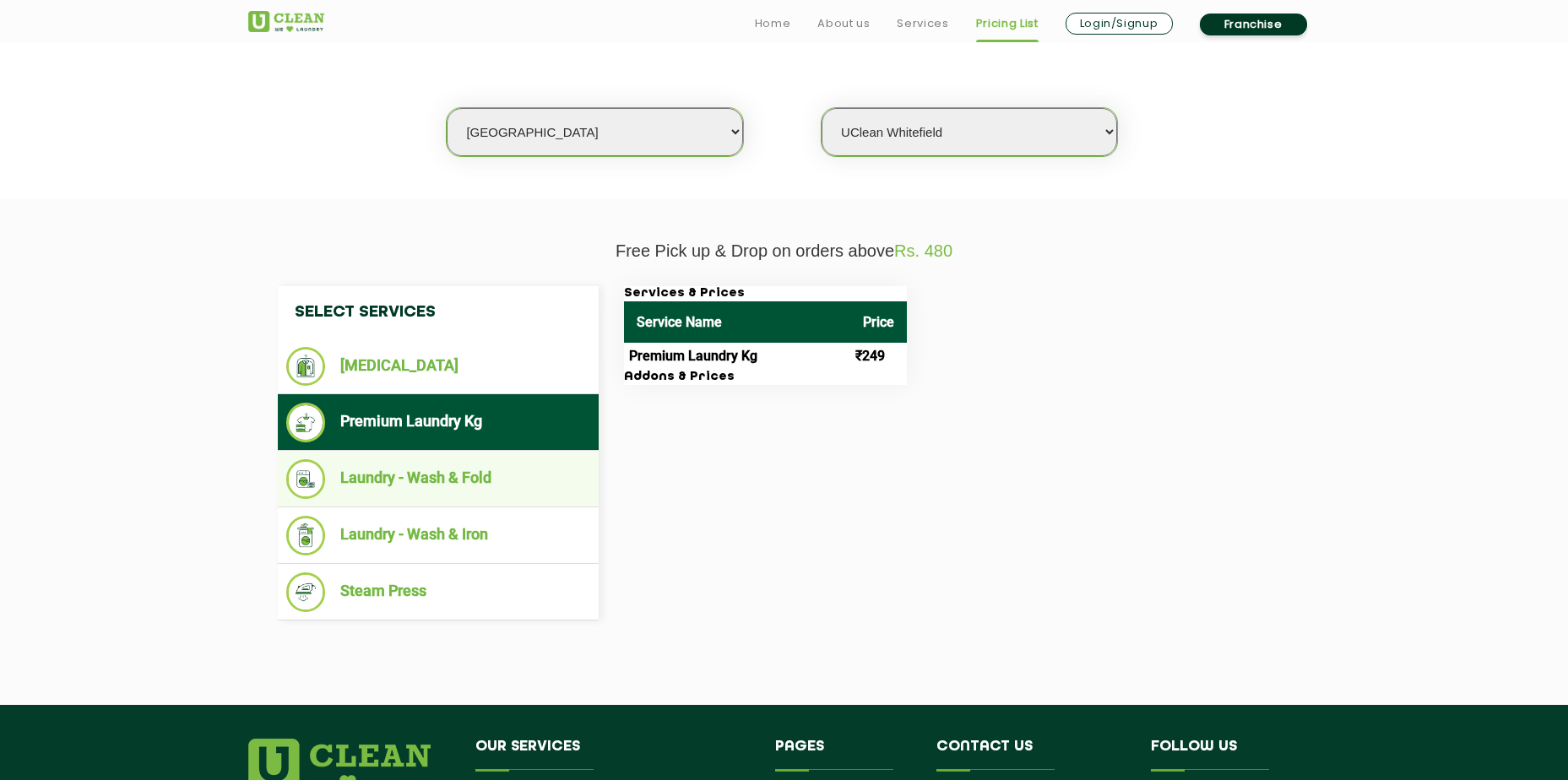
click at [413, 477] on li "Laundry - Wash & Fold" at bounding box center [438, 479] width 304 height 40
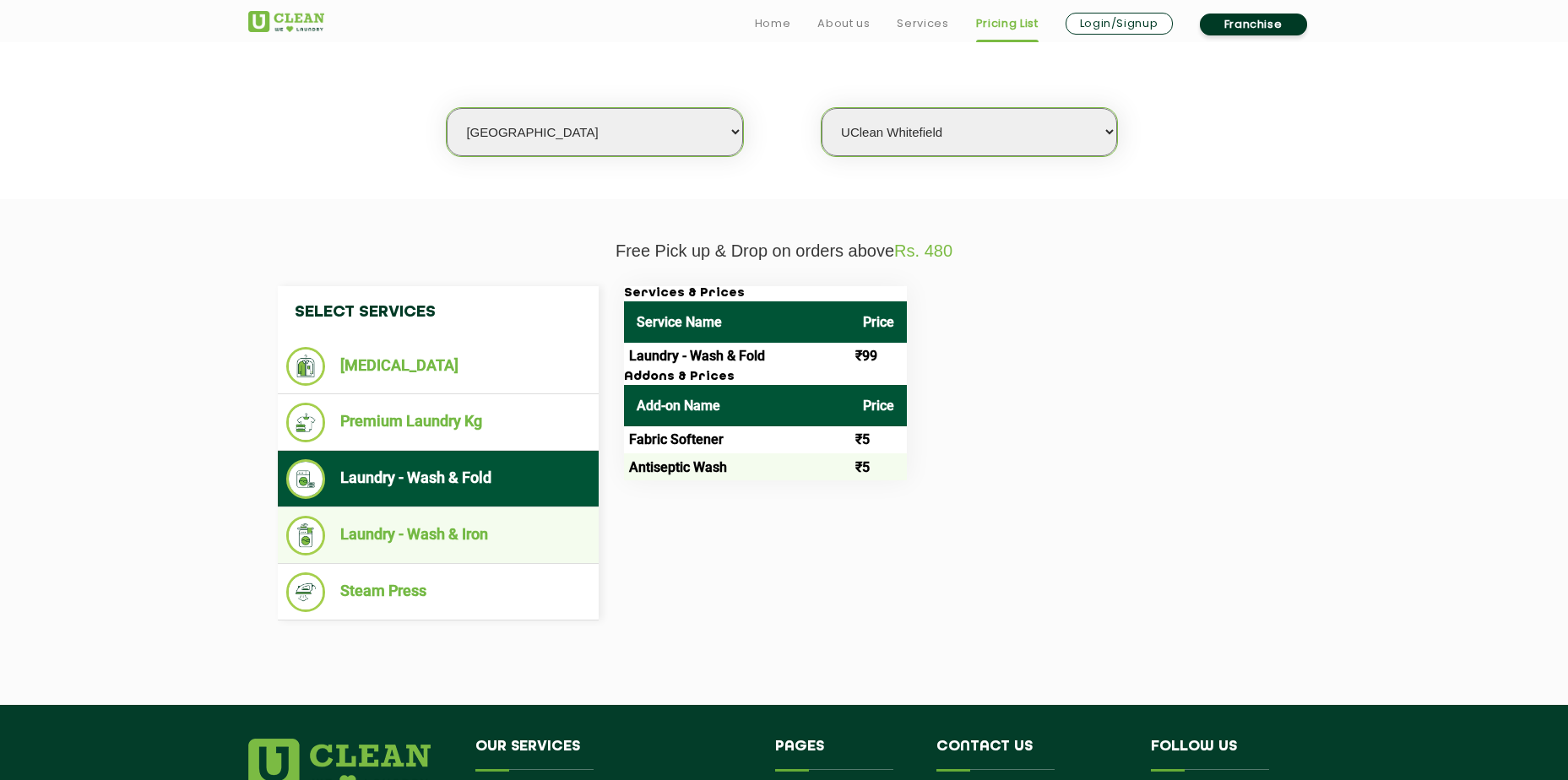
click at [461, 531] on li "Laundry - Wash & Iron" at bounding box center [438, 535] width 304 height 40
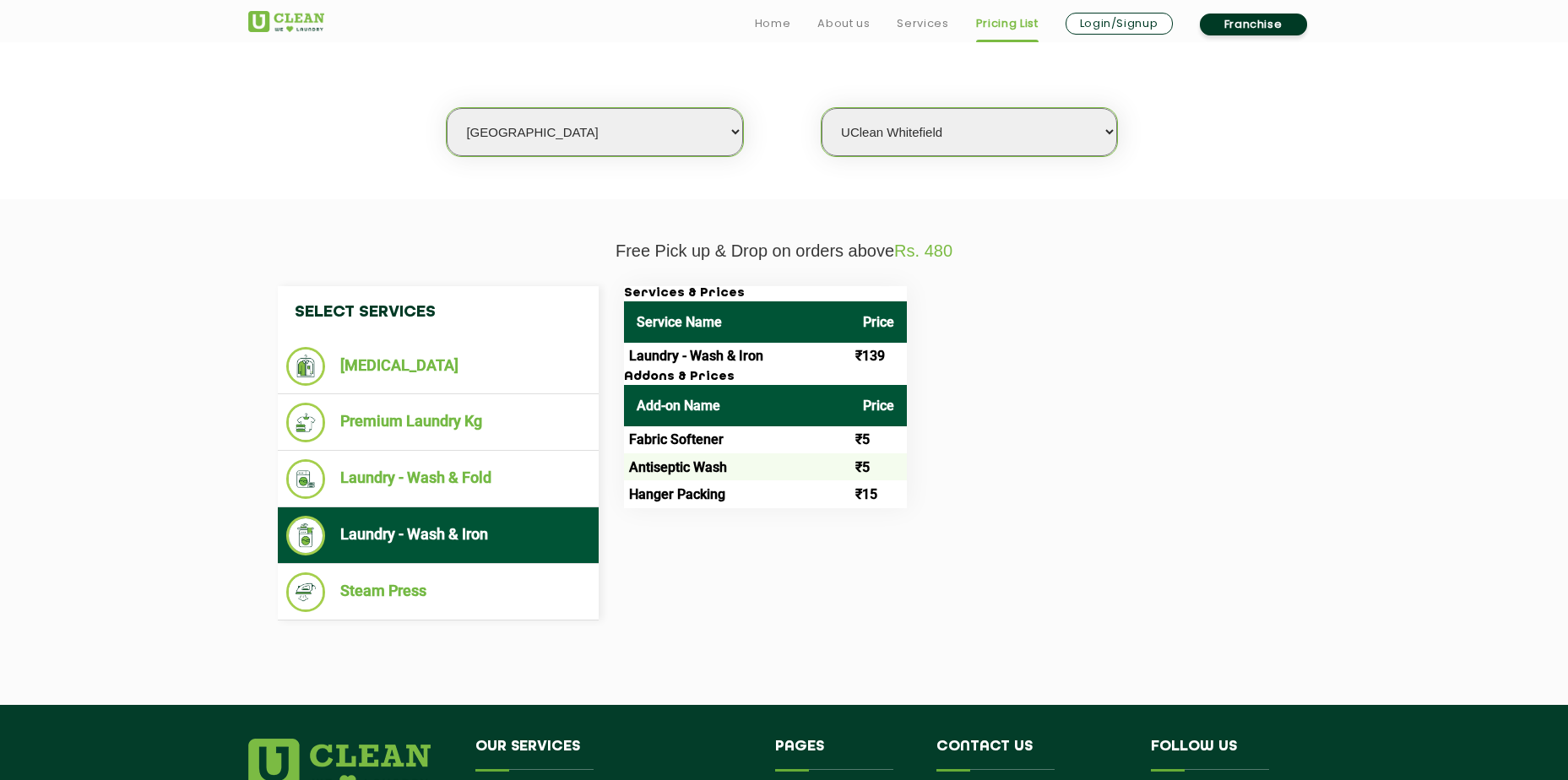
click at [712, 534] on div "Select Services [MEDICAL_DATA] Premium Laundry Kg Laundry - Wash & Fold Laundry…" at bounding box center [784, 453] width 1039 height 334
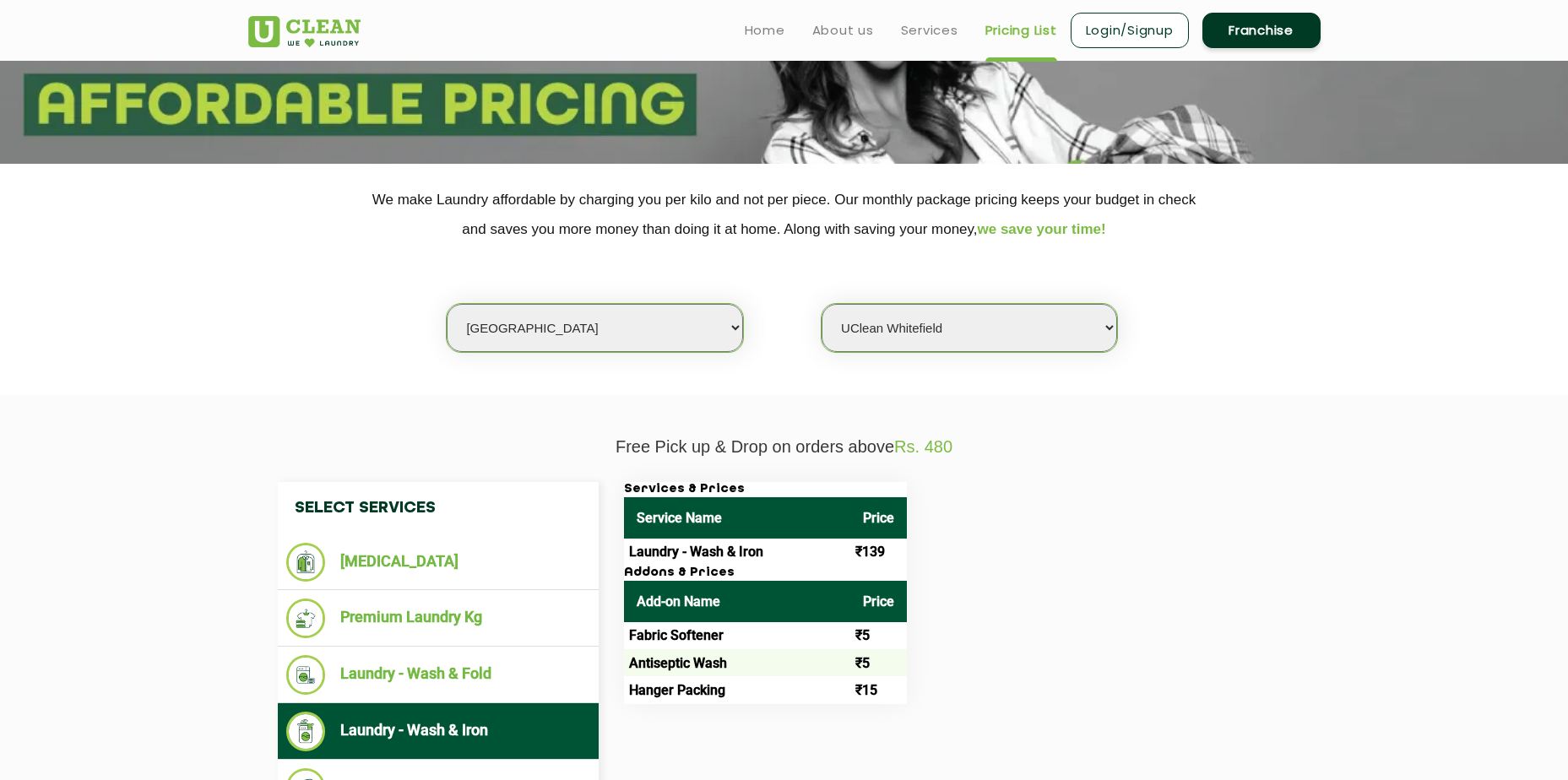
scroll to position [84, 0]
